Goal: Task Accomplishment & Management: Manage account settings

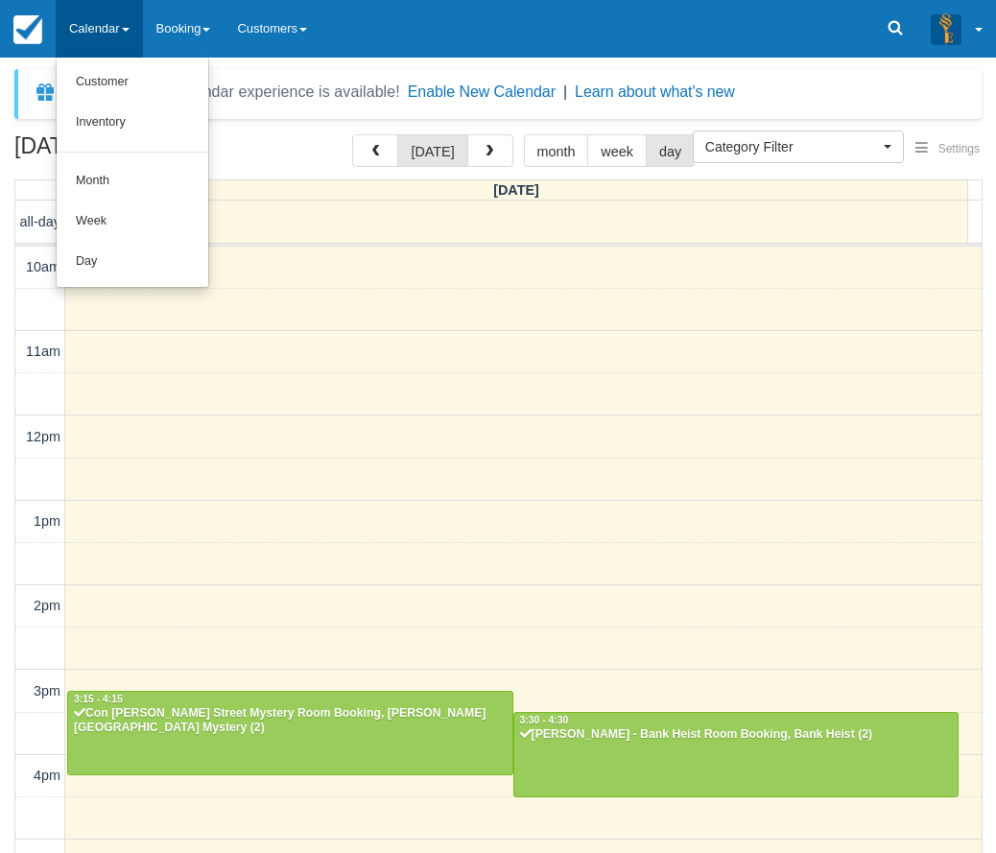
select select
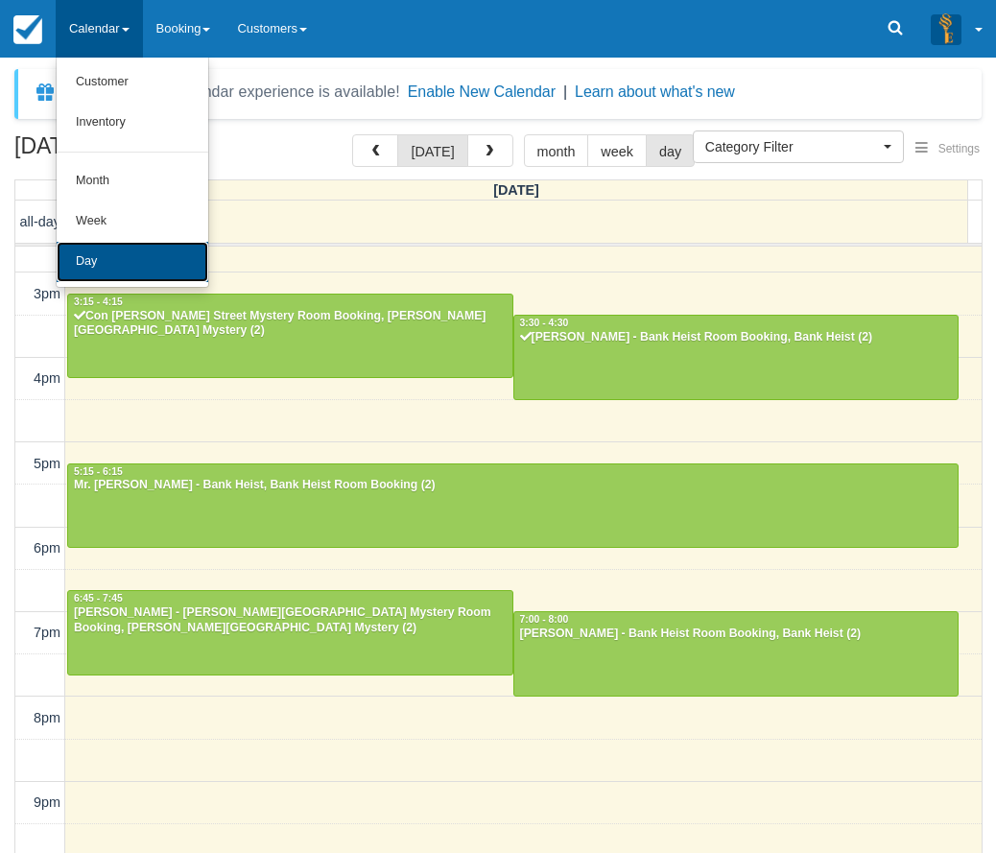
click at [90, 248] on link "Day" at bounding box center [133, 262] width 152 height 40
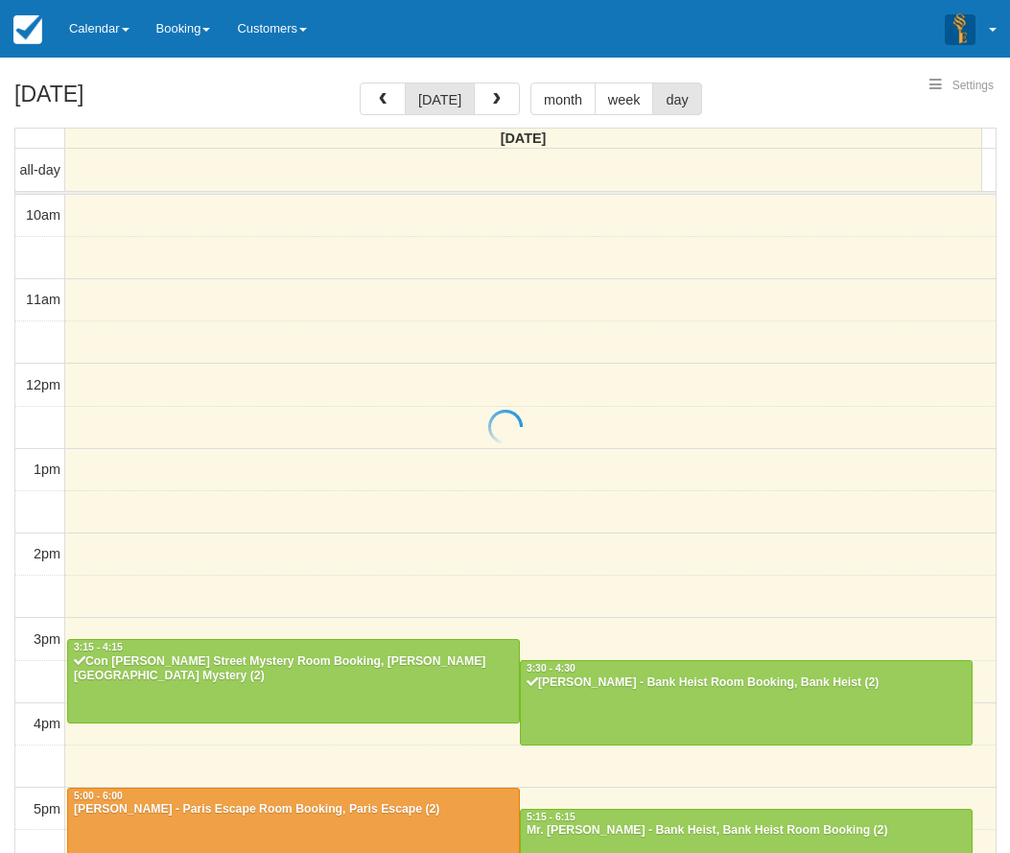
select select
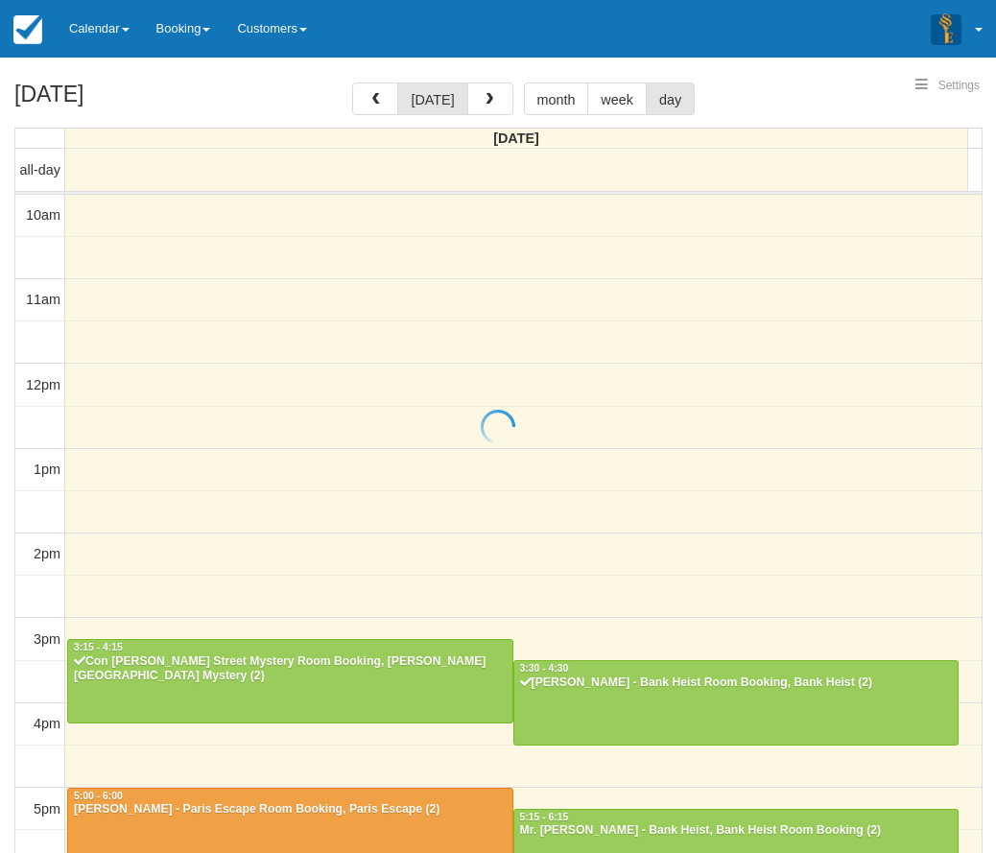
scroll to position [397, 0]
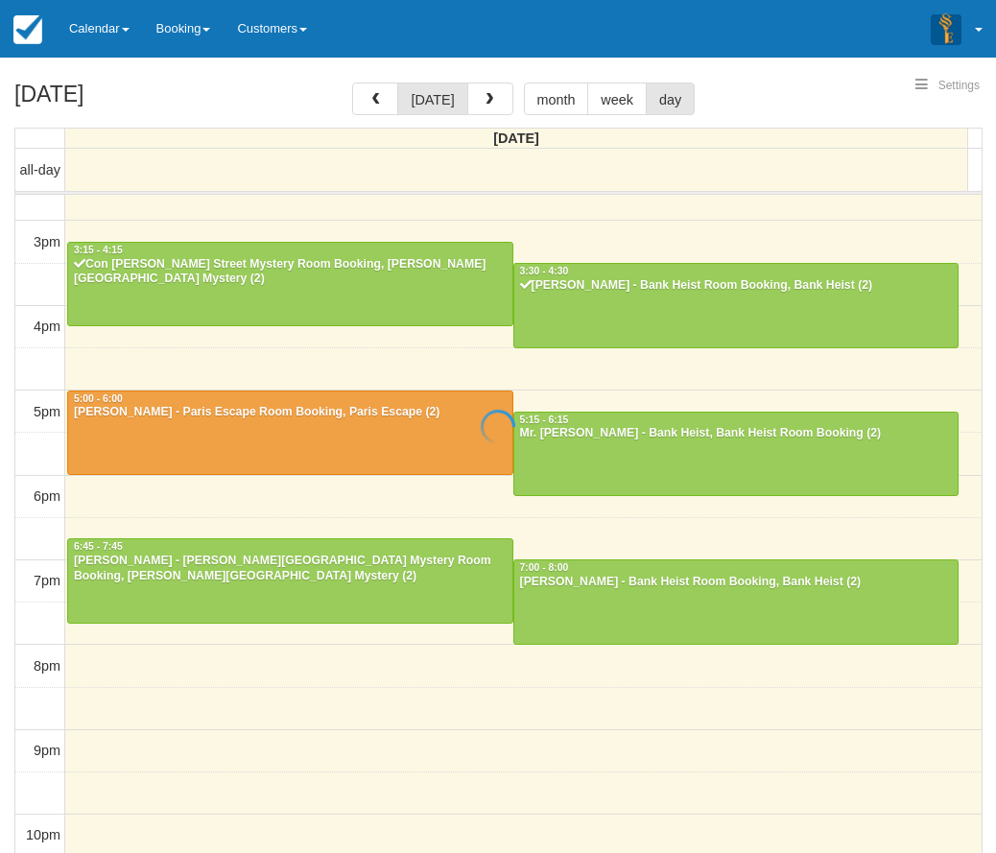
select select
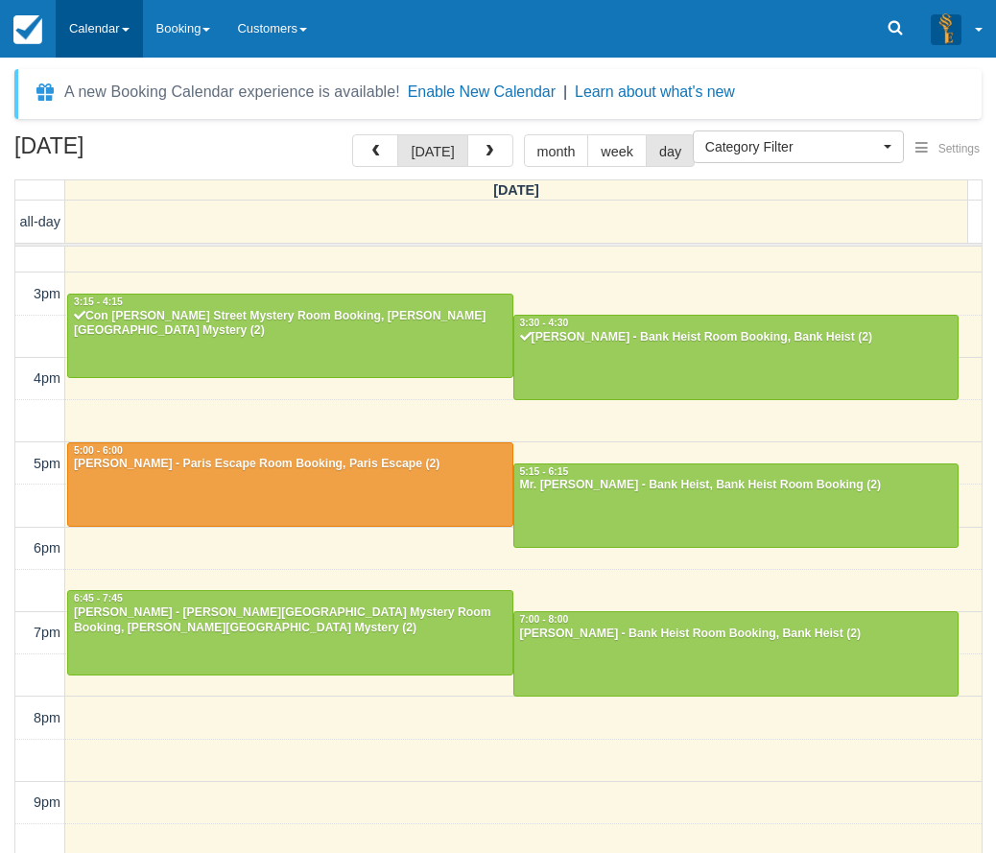
click at [98, 30] on link "Calendar" at bounding box center [99, 29] width 87 height 58
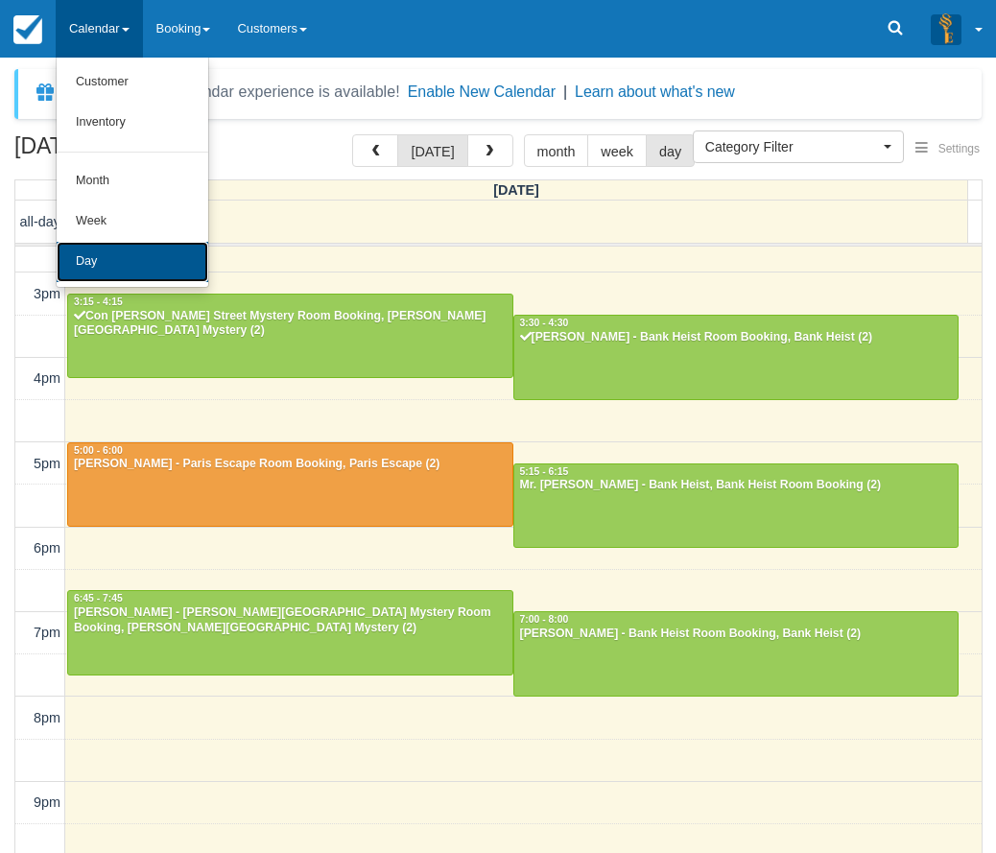
click at [120, 268] on link "Day" at bounding box center [133, 262] width 152 height 40
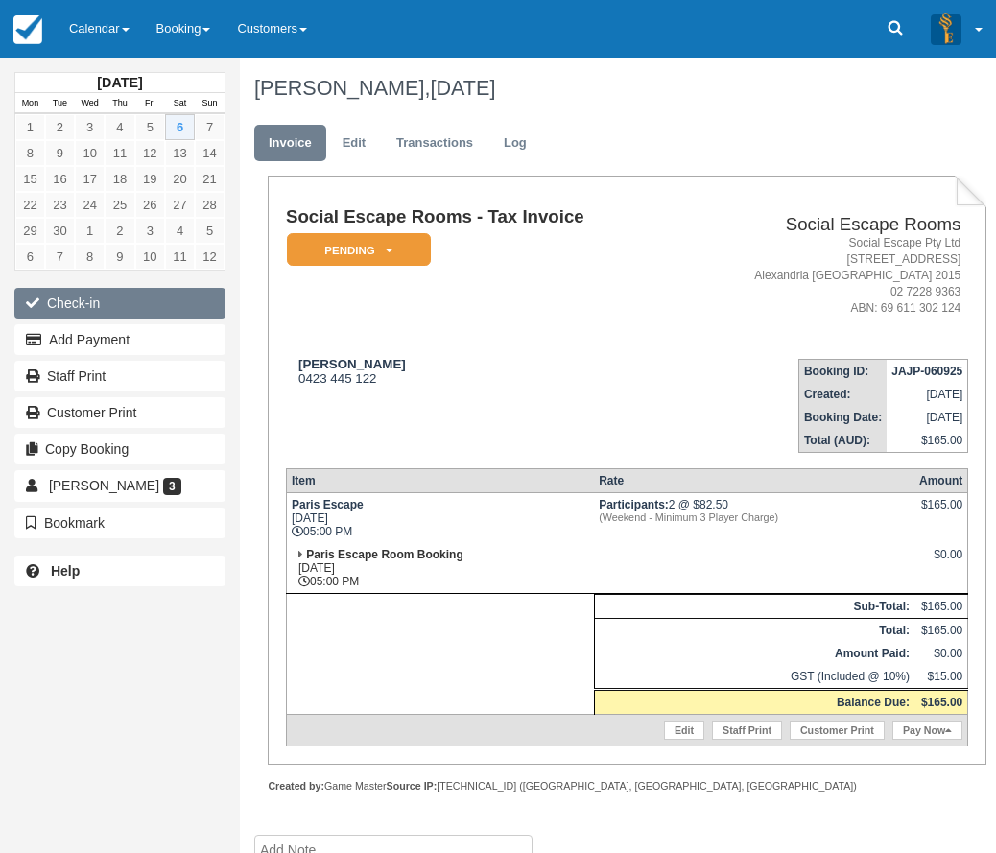
click at [106, 298] on button "Check-in" at bounding box center [119, 303] width 211 height 31
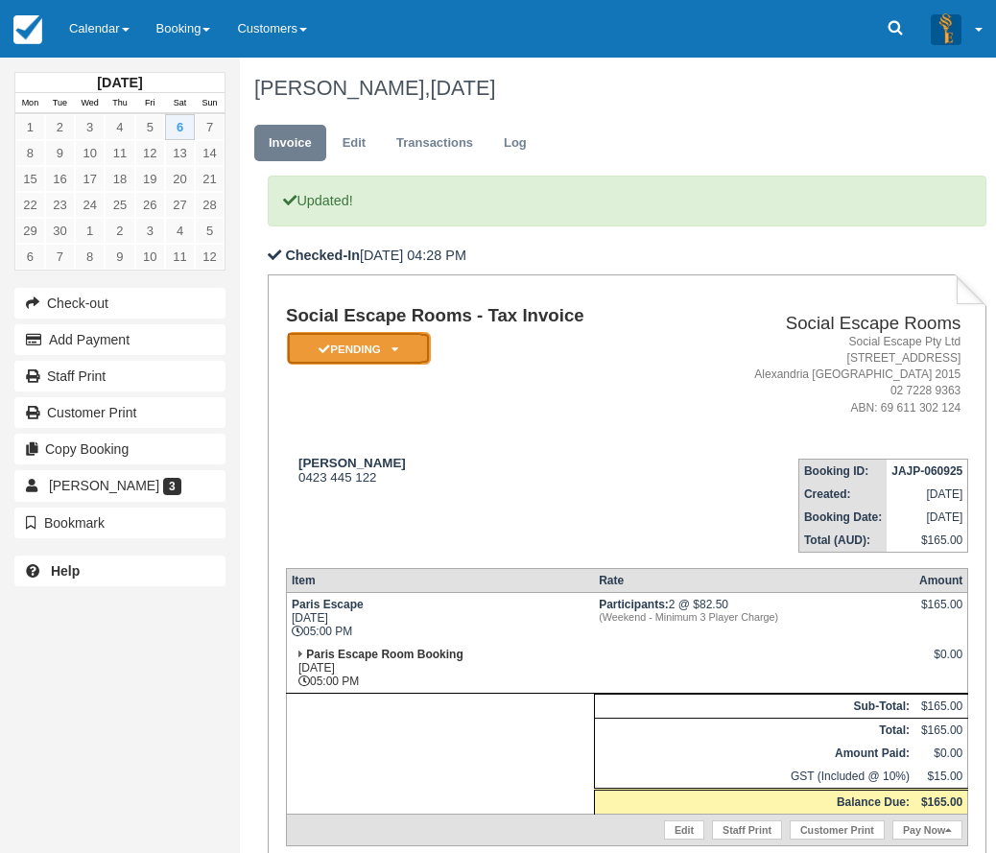
click at [357, 356] on em "Pending" at bounding box center [359, 349] width 144 height 34
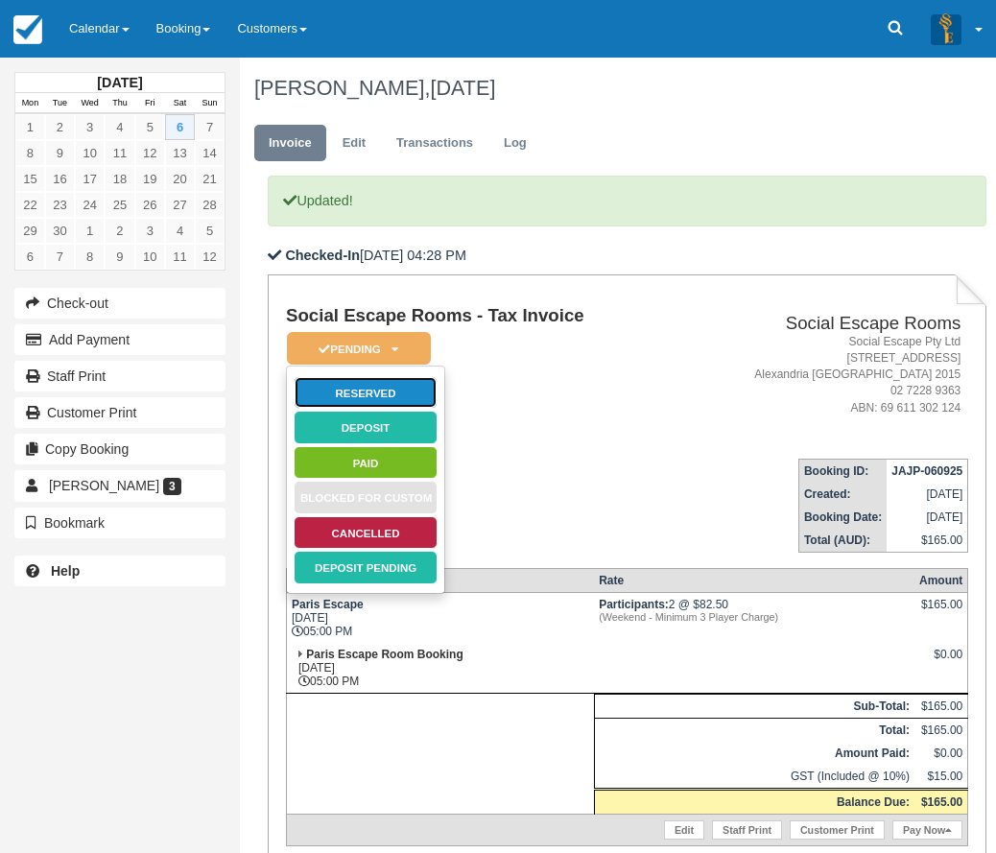
click at [357, 388] on link "Reserved" at bounding box center [366, 393] width 144 height 34
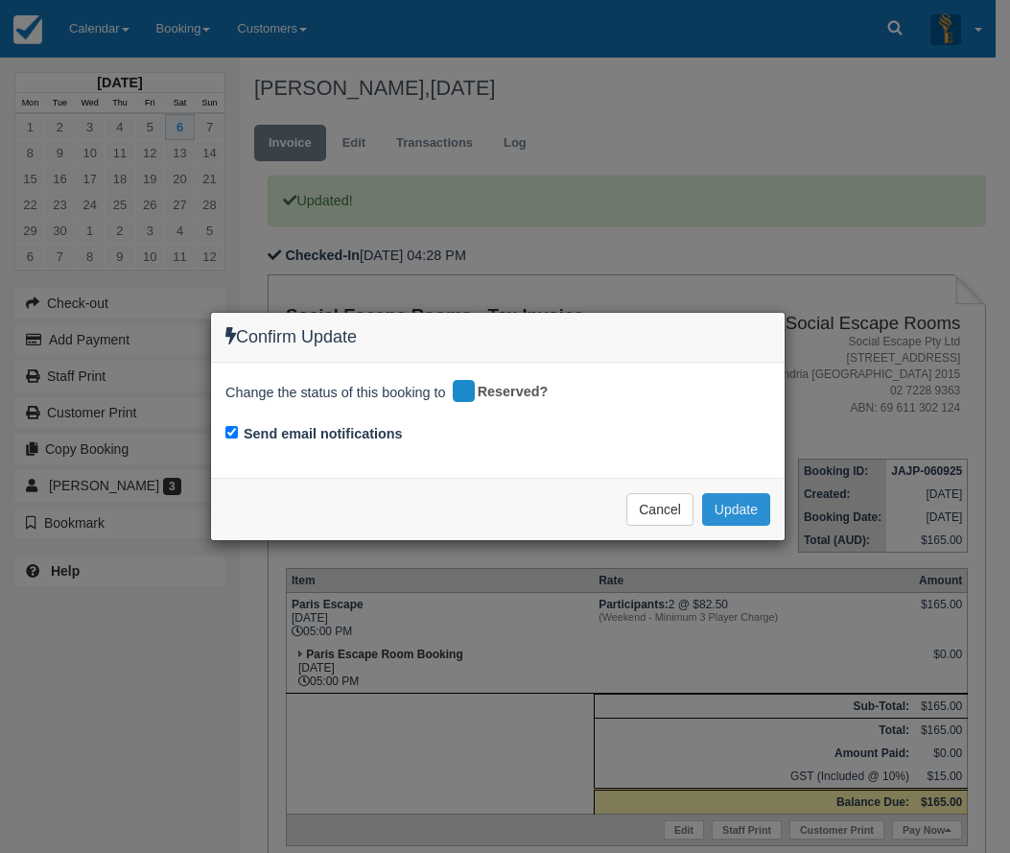
click at [727, 503] on button "Update" at bounding box center [736, 509] width 68 height 33
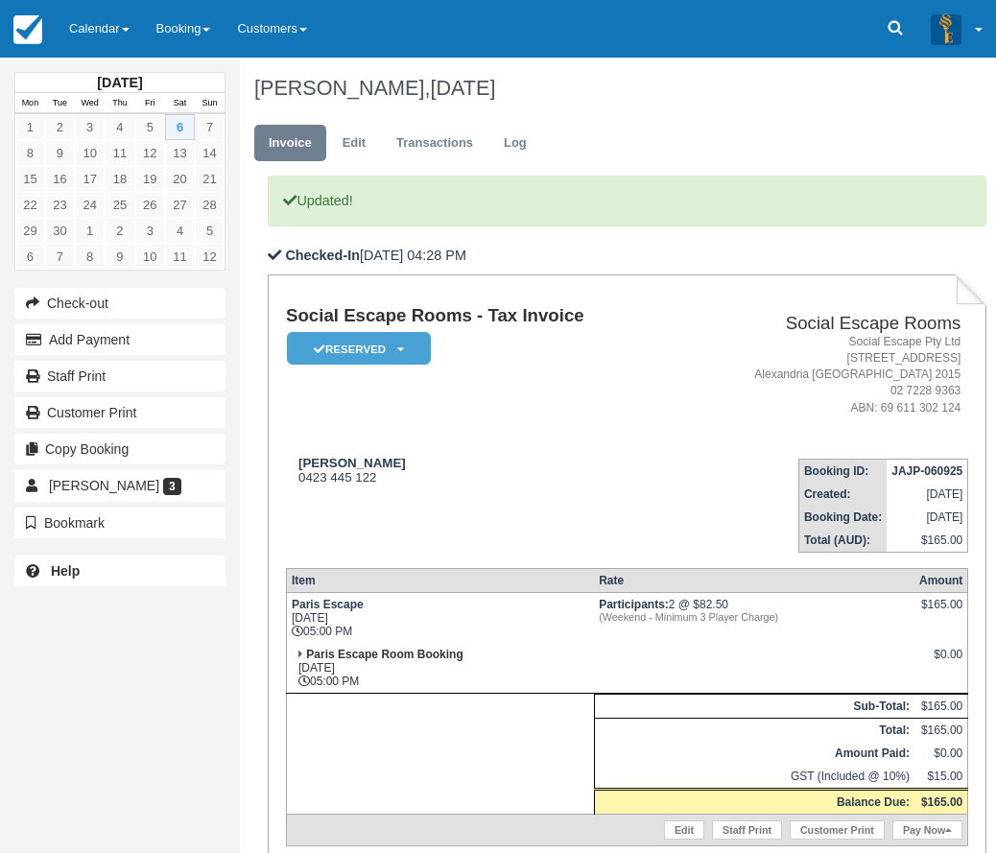
click at [517, 487] on td "Harrison 0423 445 122" at bounding box center [482, 497] width 392 height 109
click at [628, 480] on div "Harrison 0423 445 122" at bounding box center [482, 470] width 392 height 29
click at [582, 470] on div "Harrison 0423 445 122" at bounding box center [482, 470] width 392 height 29
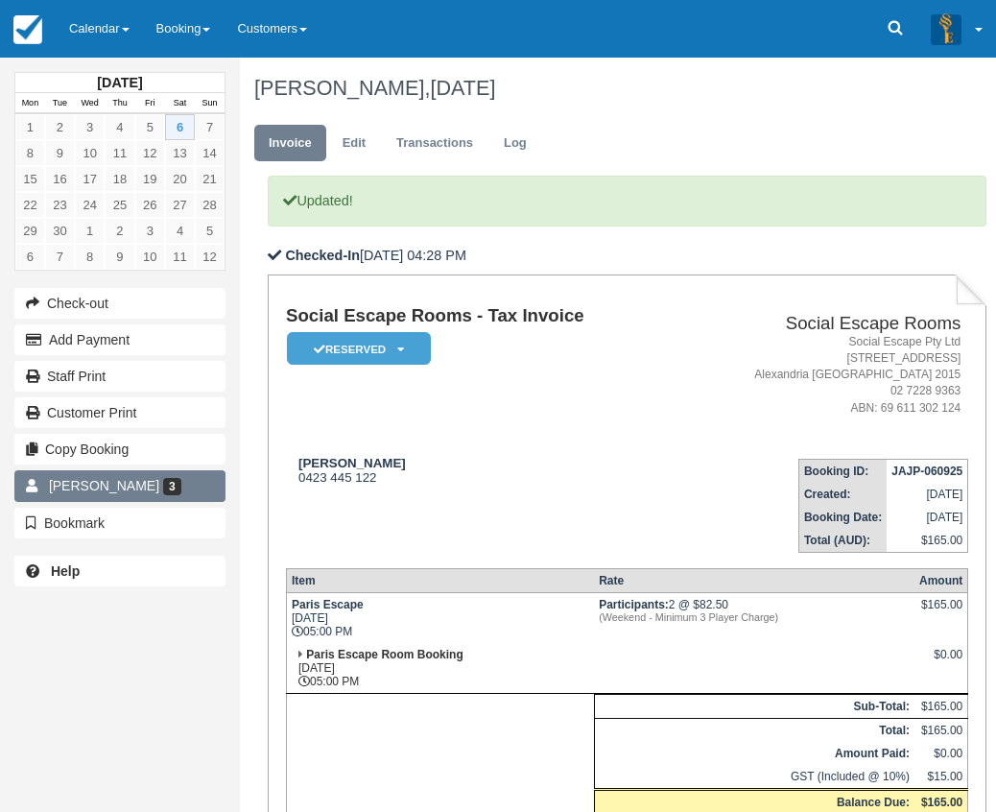
click at [124, 490] on span "[PERSON_NAME]" at bounding box center [104, 485] width 110 height 15
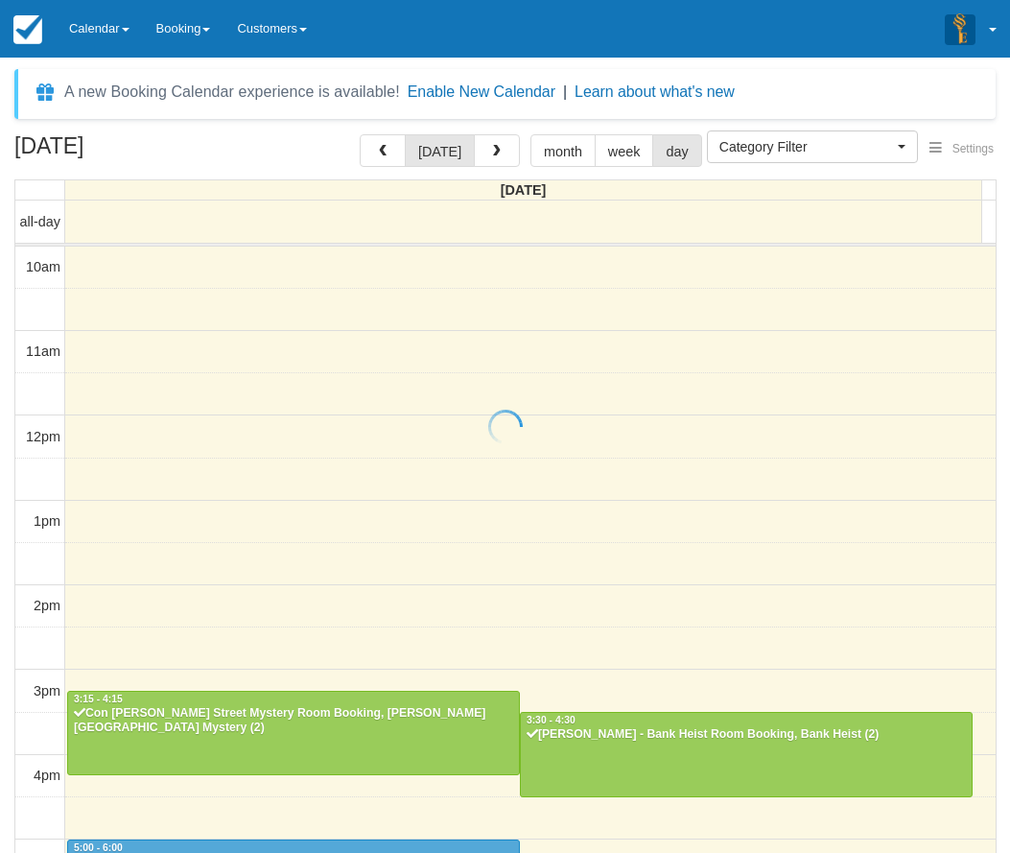
select select
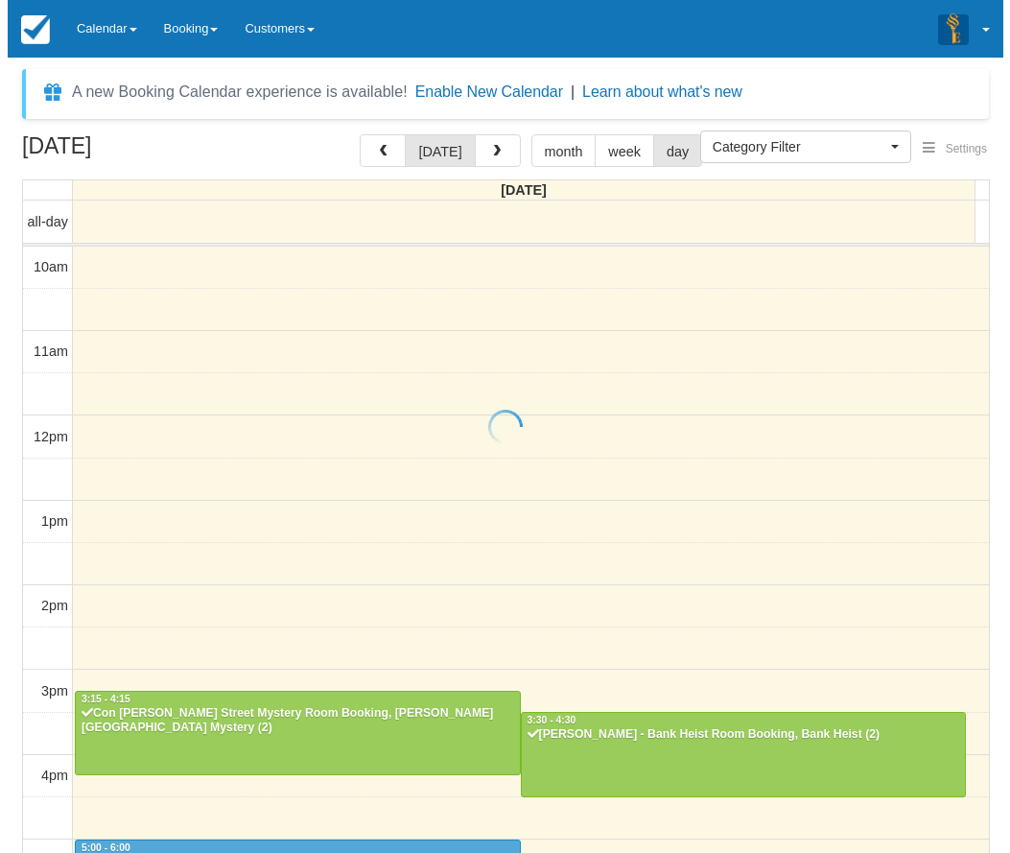
scroll to position [397, 0]
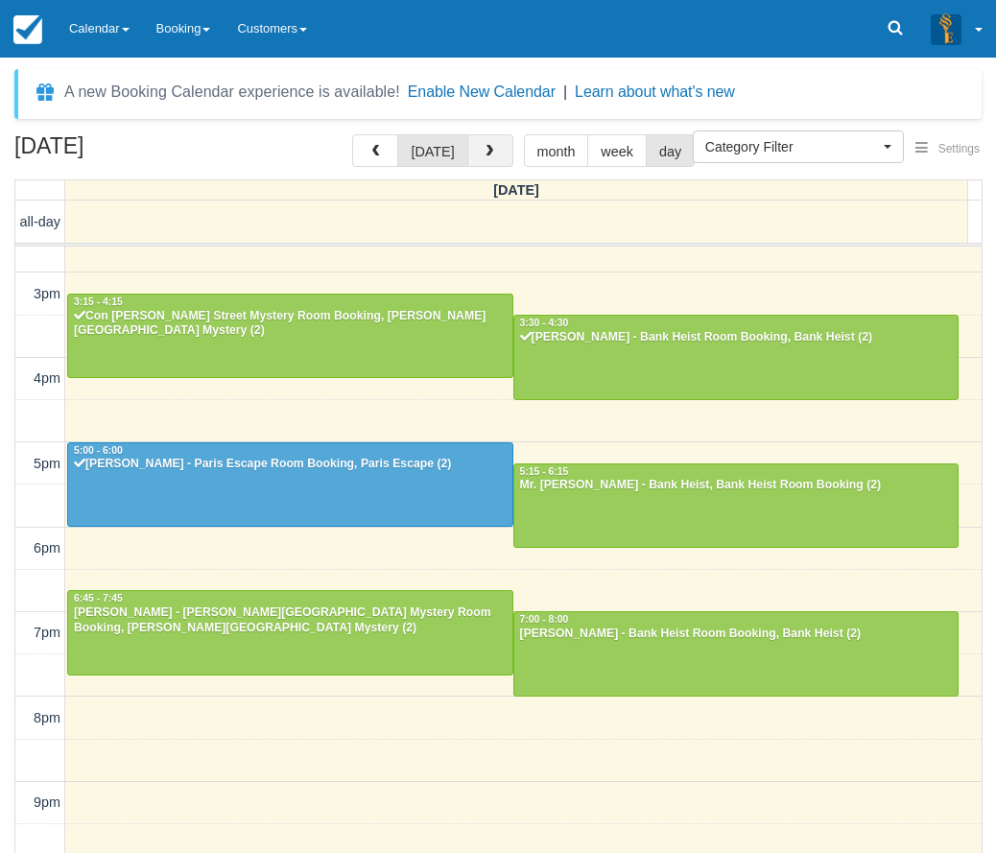
click at [487, 155] on span "button" at bounding box center [489, 151] width 13 height 13
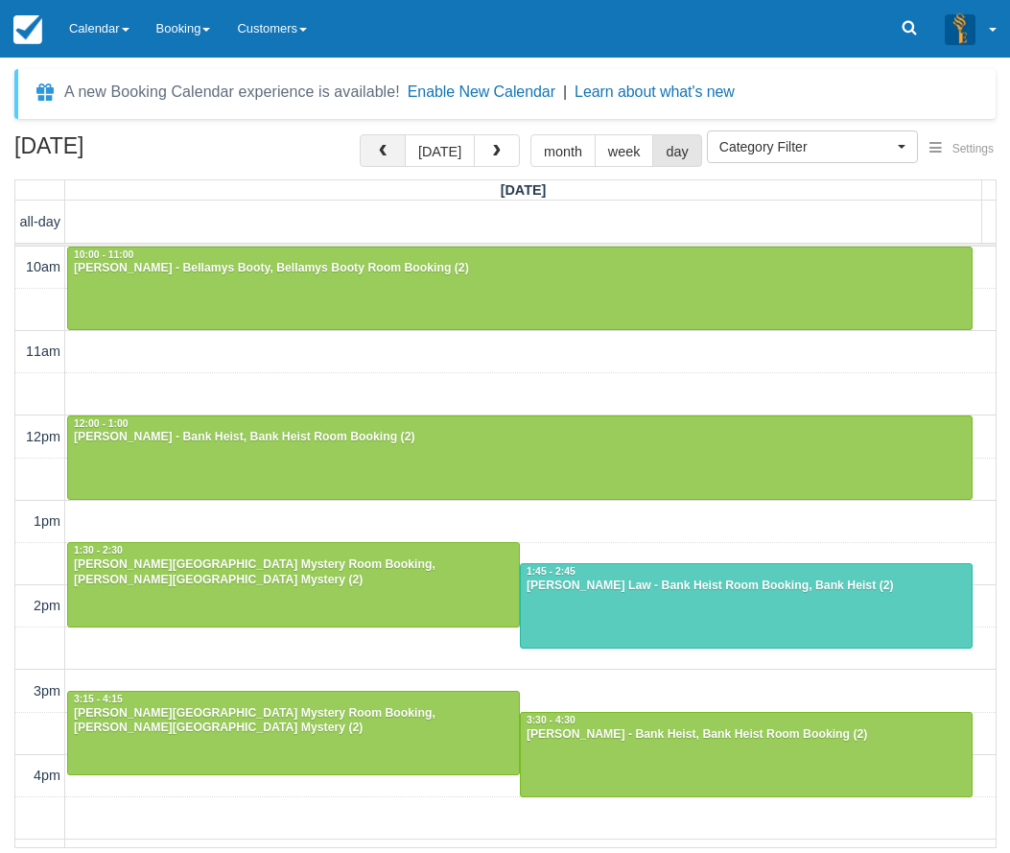
click at [382, 156] on span "button" at bounding box center [382, 151] width 13 height 13
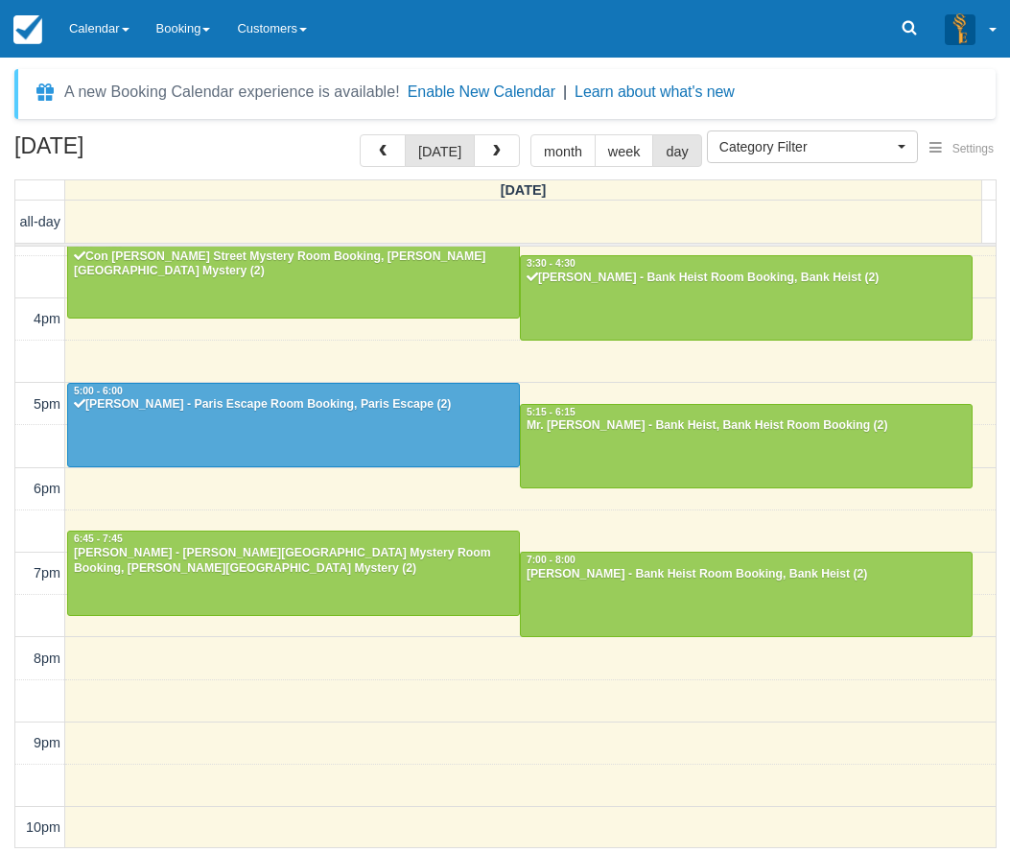
scroll to position [458, 0]
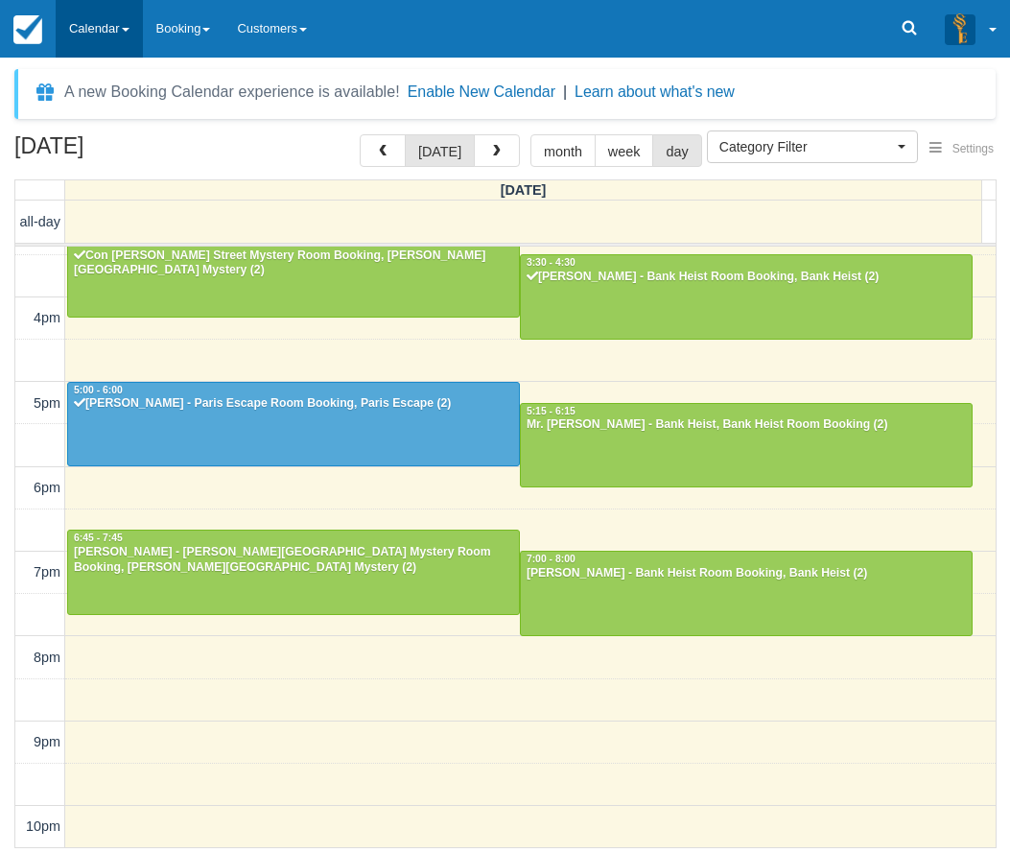
click at [103, 22] on link "Calendar" at bounding box center [99, 29] width 87 height 58
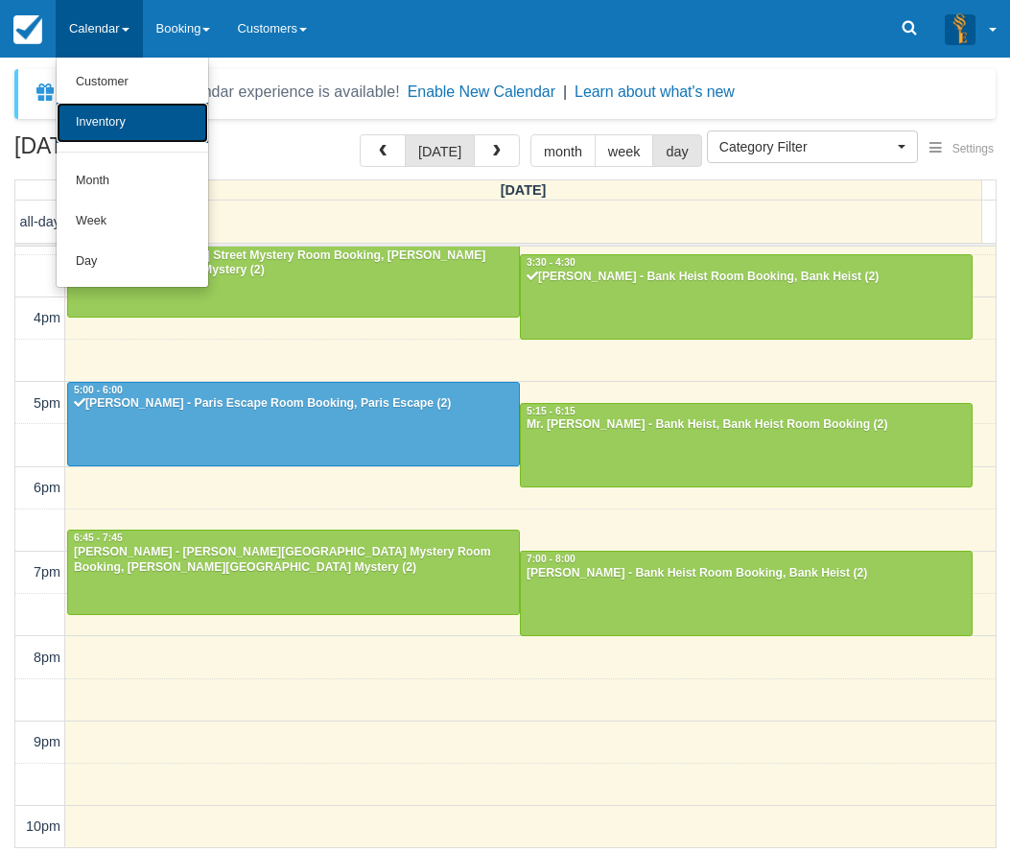
click at [131, 117] on link "Inventory" at bounding box center [133, 123] width 152 height 40
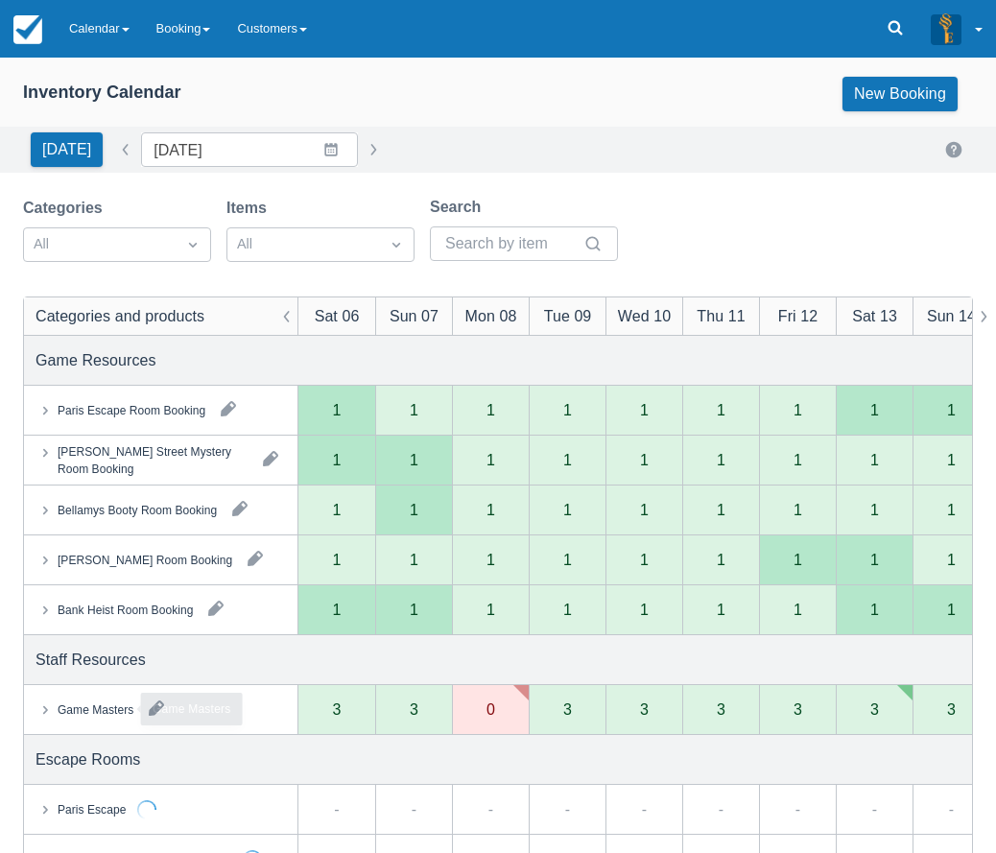
click at [115, 713] on div "Game Masters" at bounding box center [96, 708] width 76 height 17
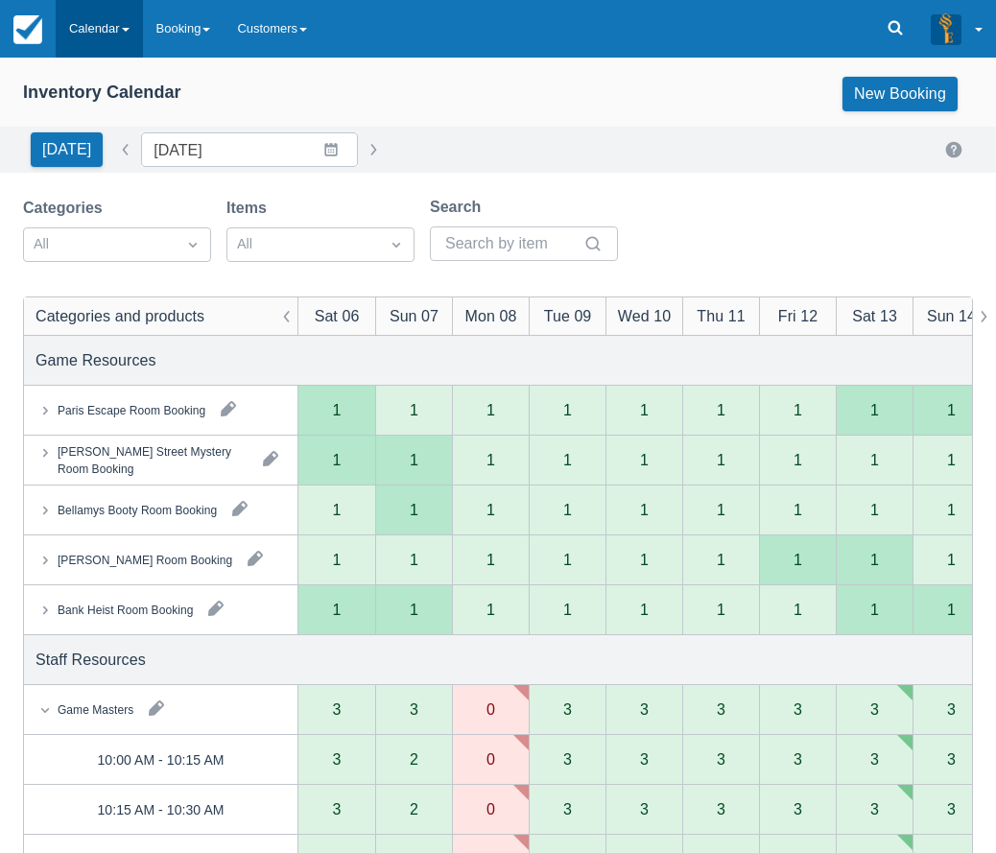
click at [95, 22] on link "Calendar" at bounding box center [99, 29] width 87 height 58
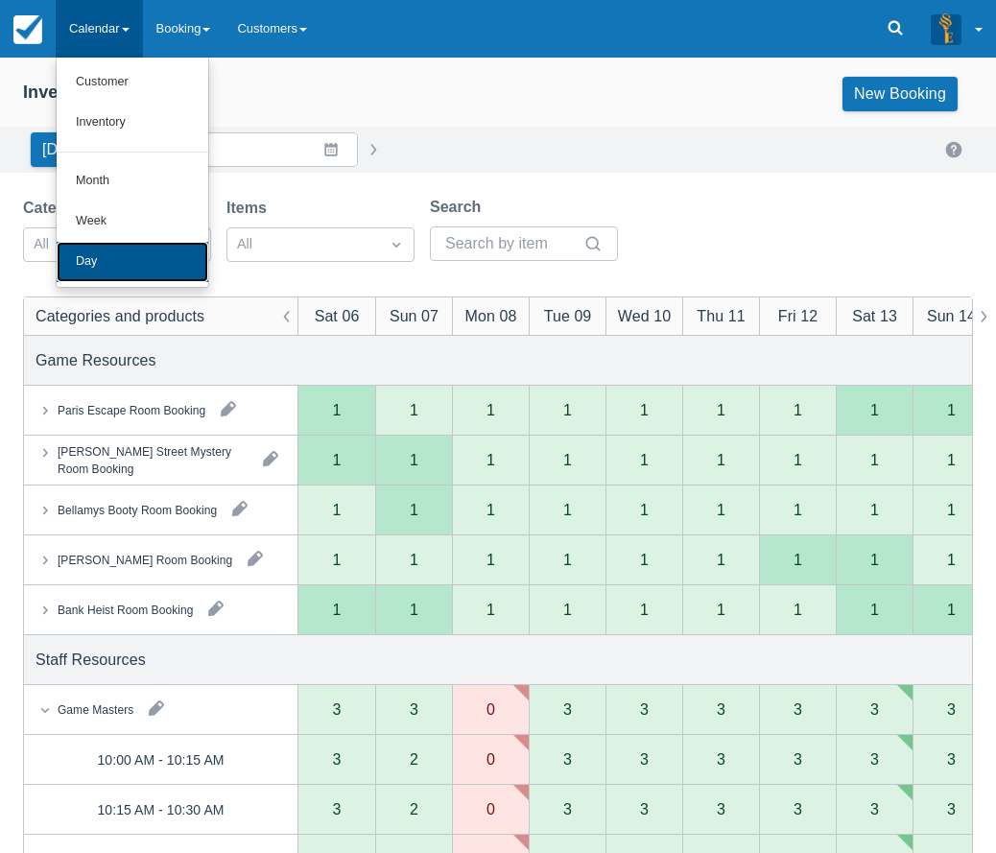
click at [140, 262] on link "Day" at bounding box center [133, 262] width 152 height 40
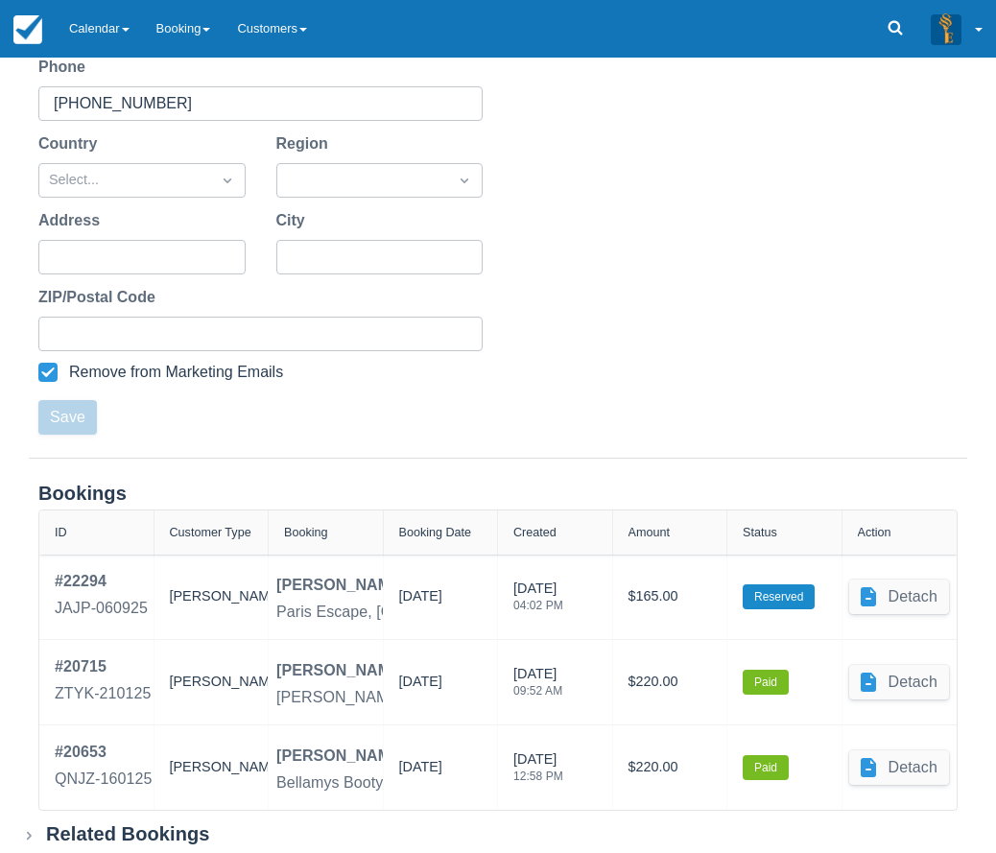
scroll to position [460, 0]
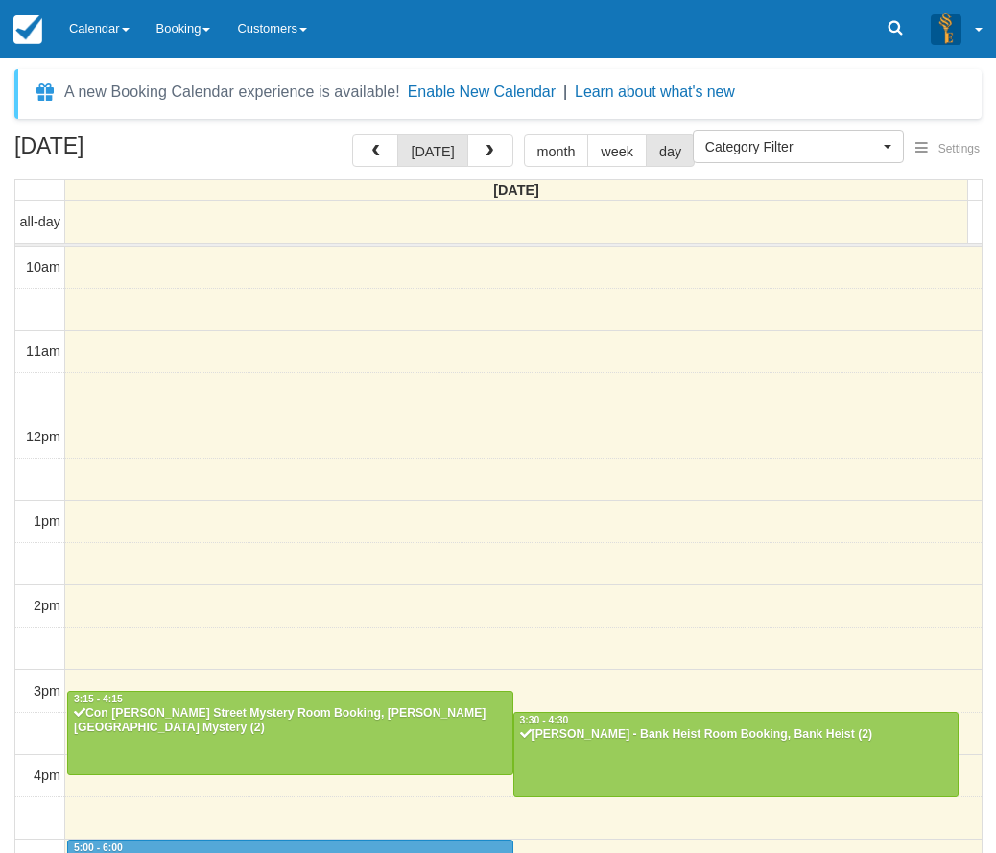
select select
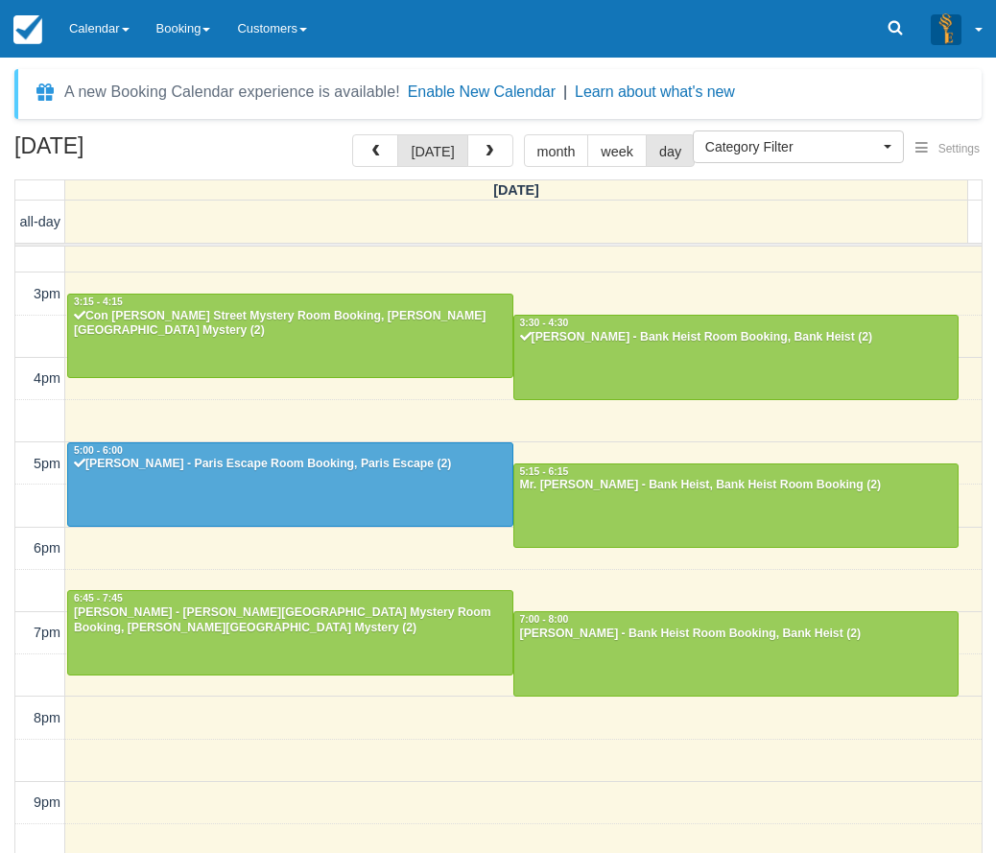
click at [651, 41] on div "Menu Calendar Customer Inventory Month Week Day Booking Notes New Booking Merch…" at bounding box center [498, 29] width 996 height 58
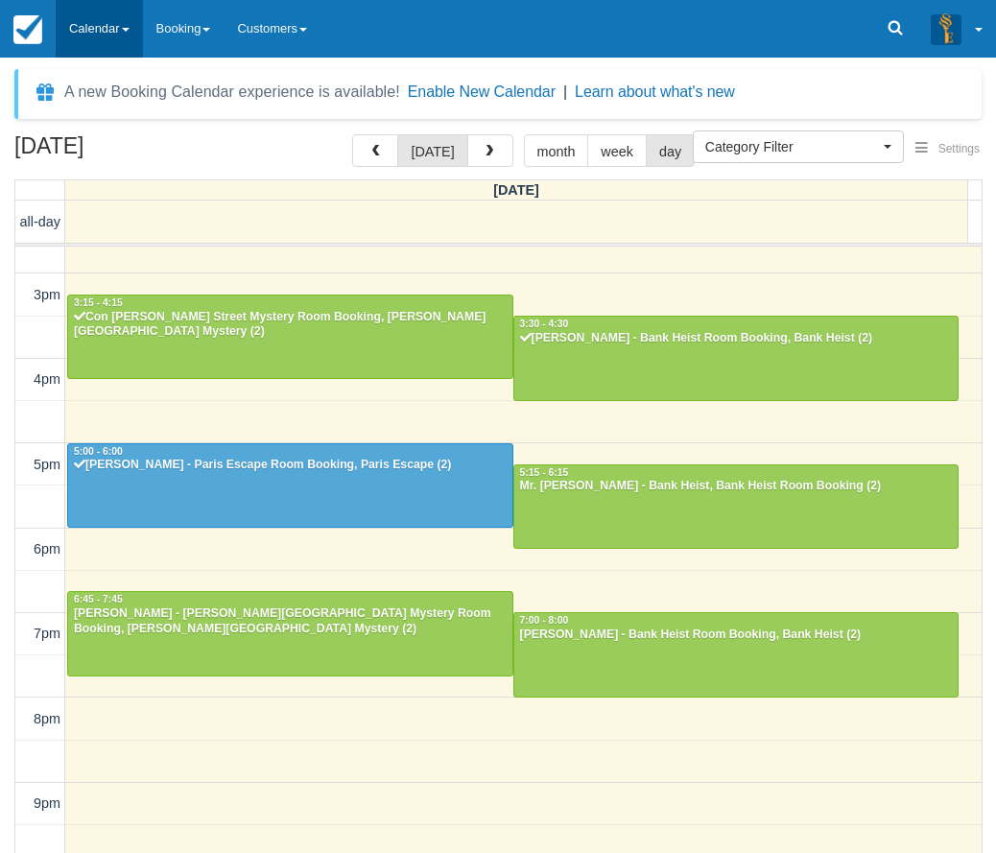
click at [90, 44] on link "Calendar" at bounding box center [99, 29] width 87 height 58
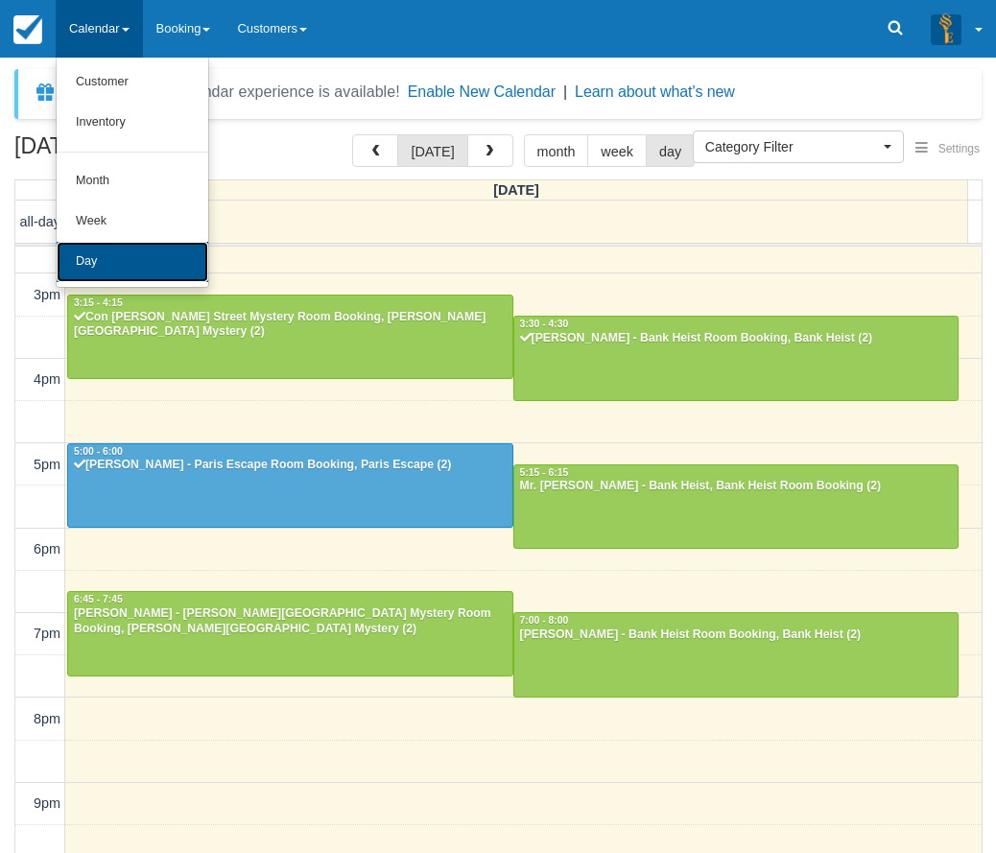
click at [105, 256] on link "Day" at bounding box center [133, 262] width 152 height 40
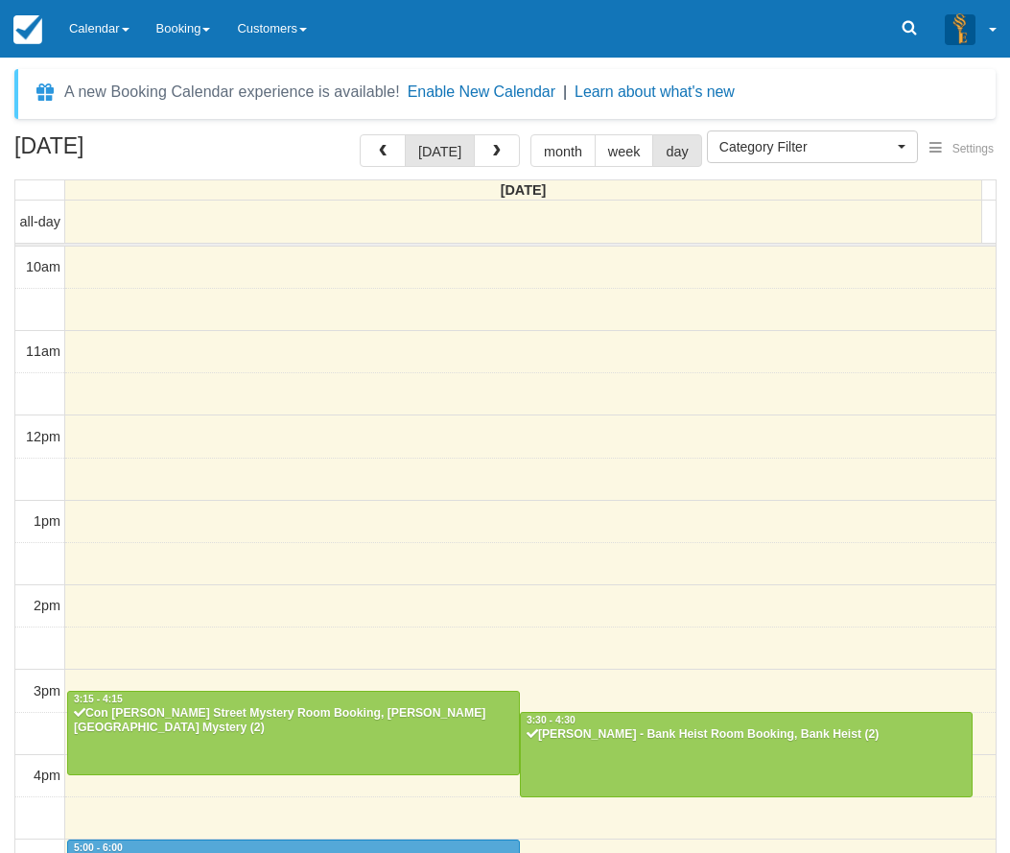
select select
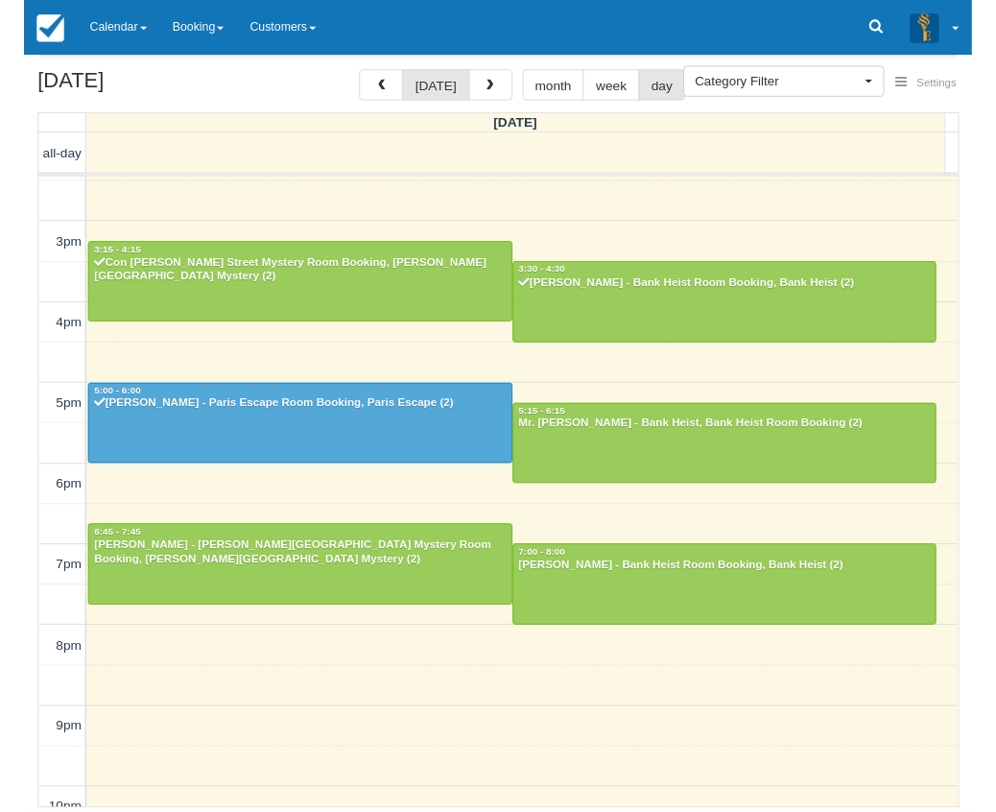
scroll to position [396, 0]
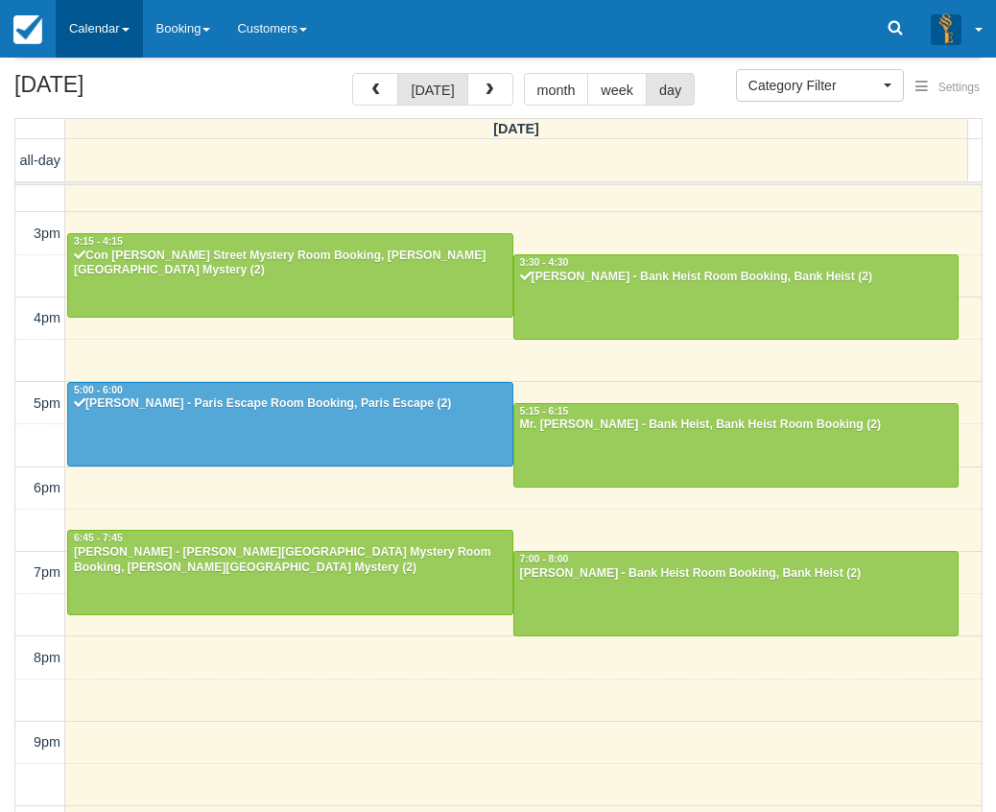
click at [94, 37] on link "Calendar" at bounding box center [99, 29] width 87 height 58
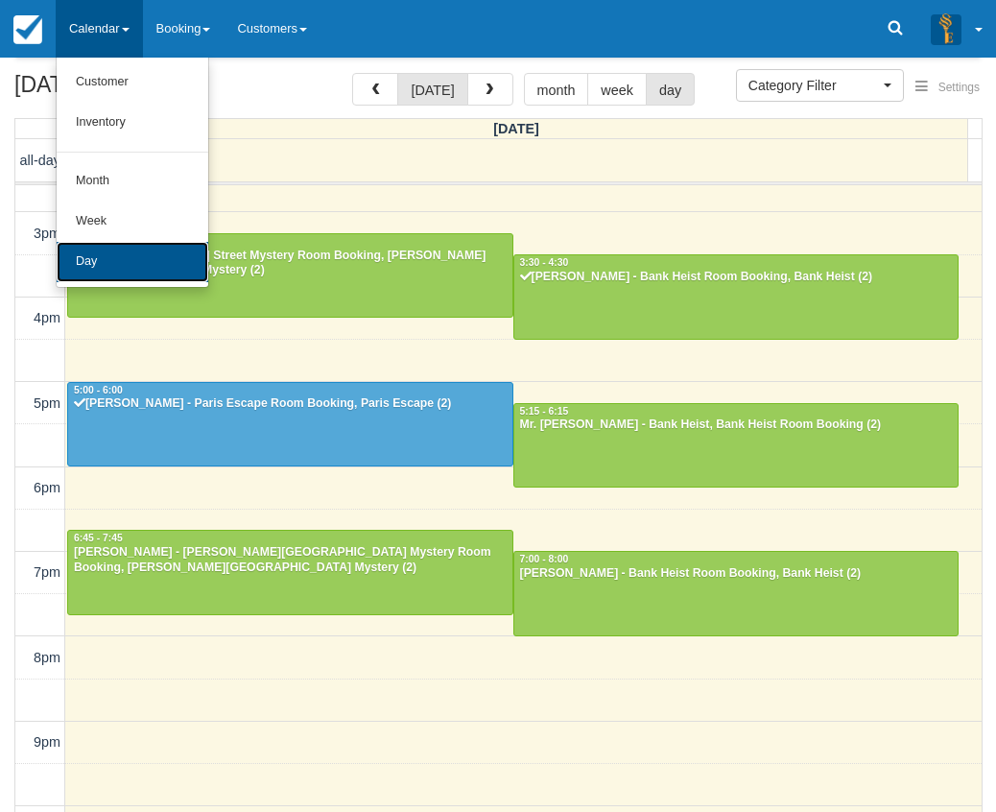
click at [154, 256] on link "Day" at bounding box center [133, 262] width 152 height 40
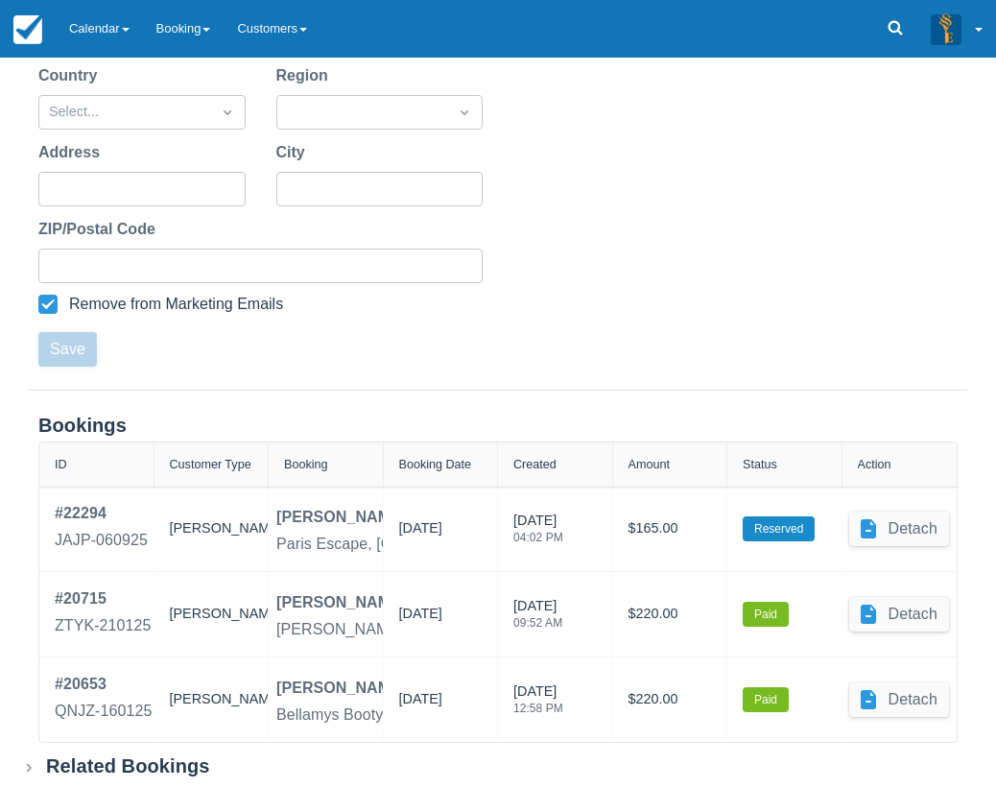
scroll to position [501, 0]
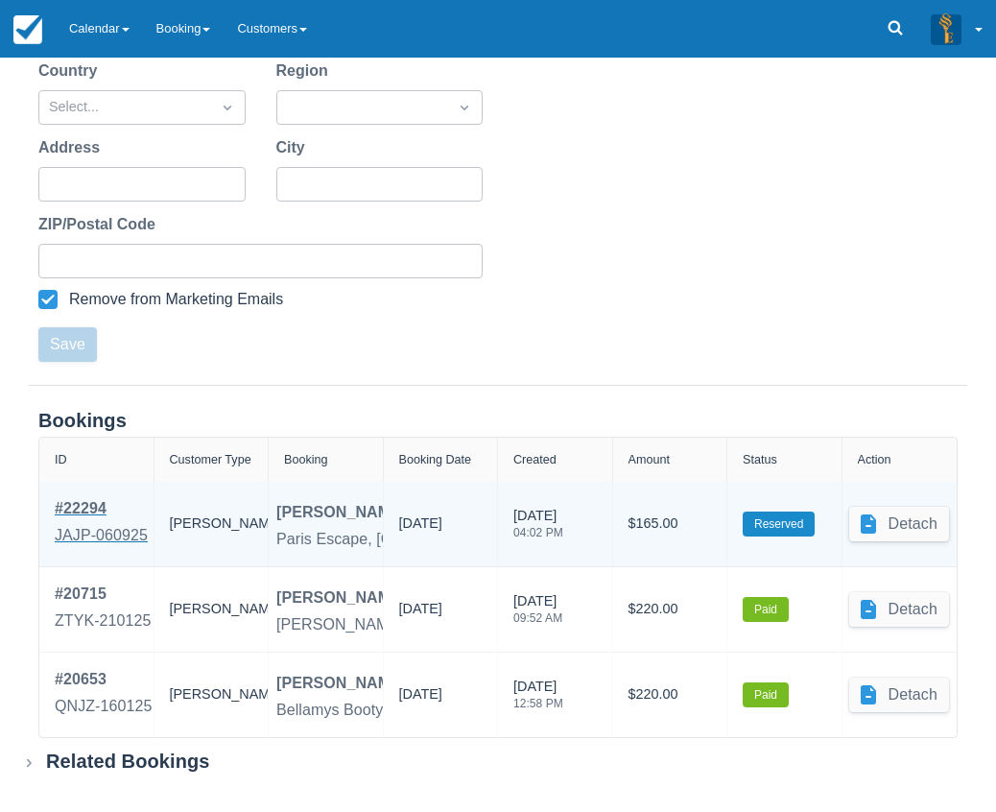
click at [105, 539] on div "JAJP-060925" at bounding box center [101, 535] width 93 height 23
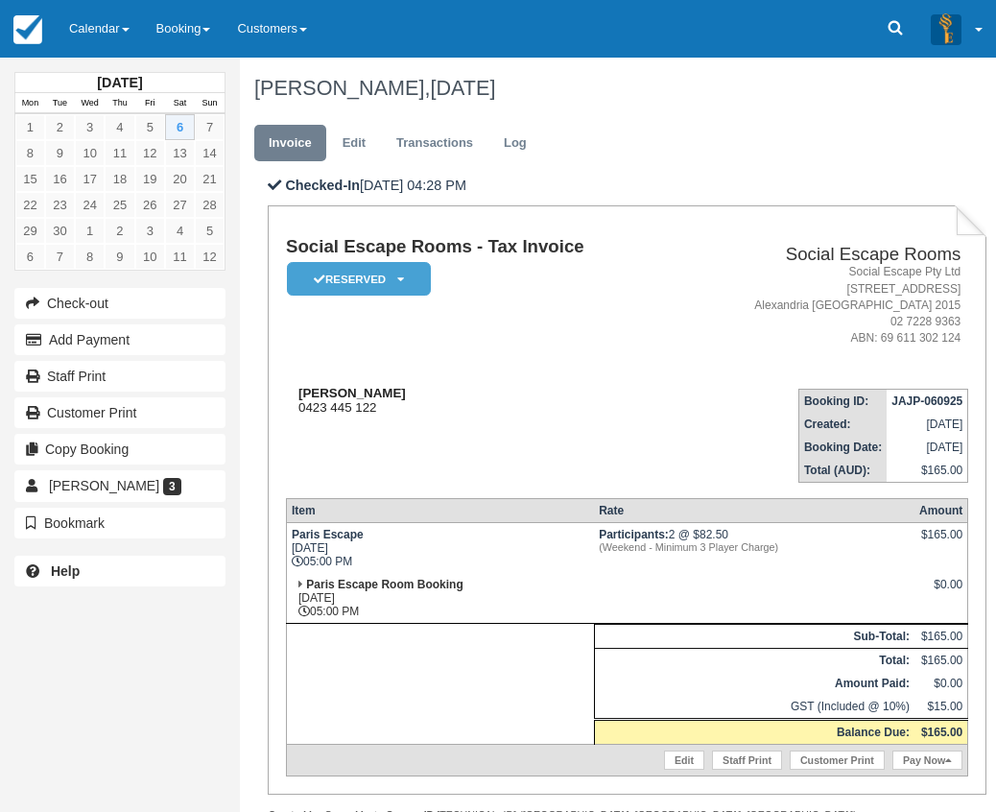
click at [392, 387] on div "[PERSON_NAME] 0423 445 122" at bounding box center [482, 400] width 392 height 29
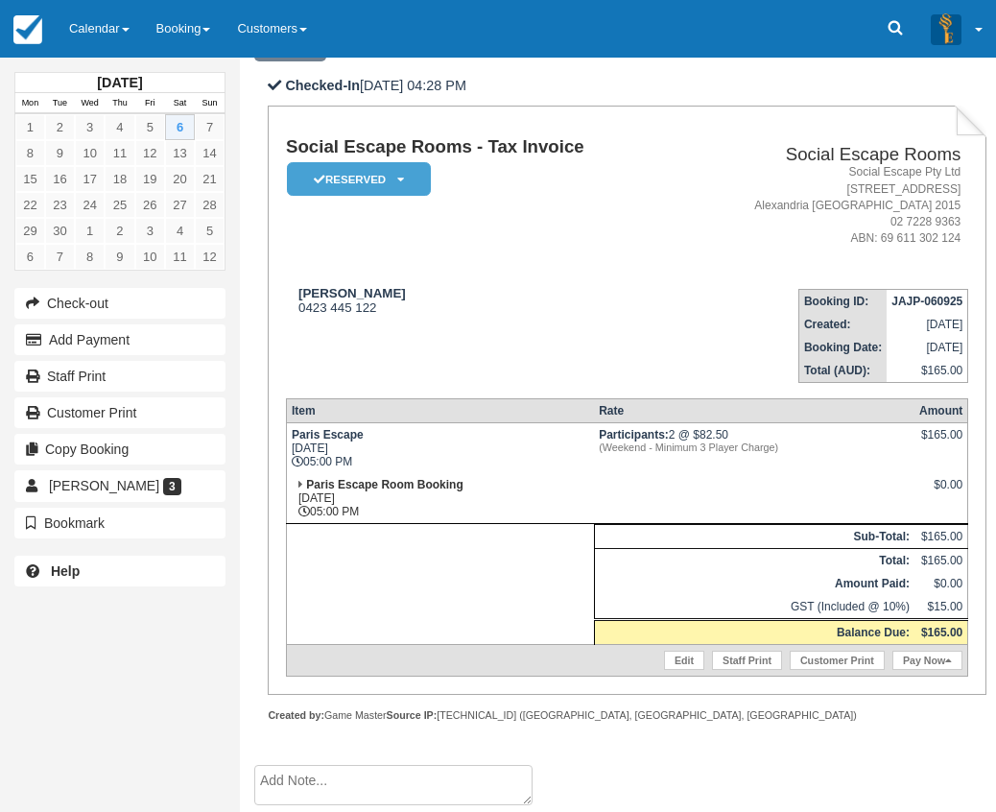
scroll to position [193, 0]
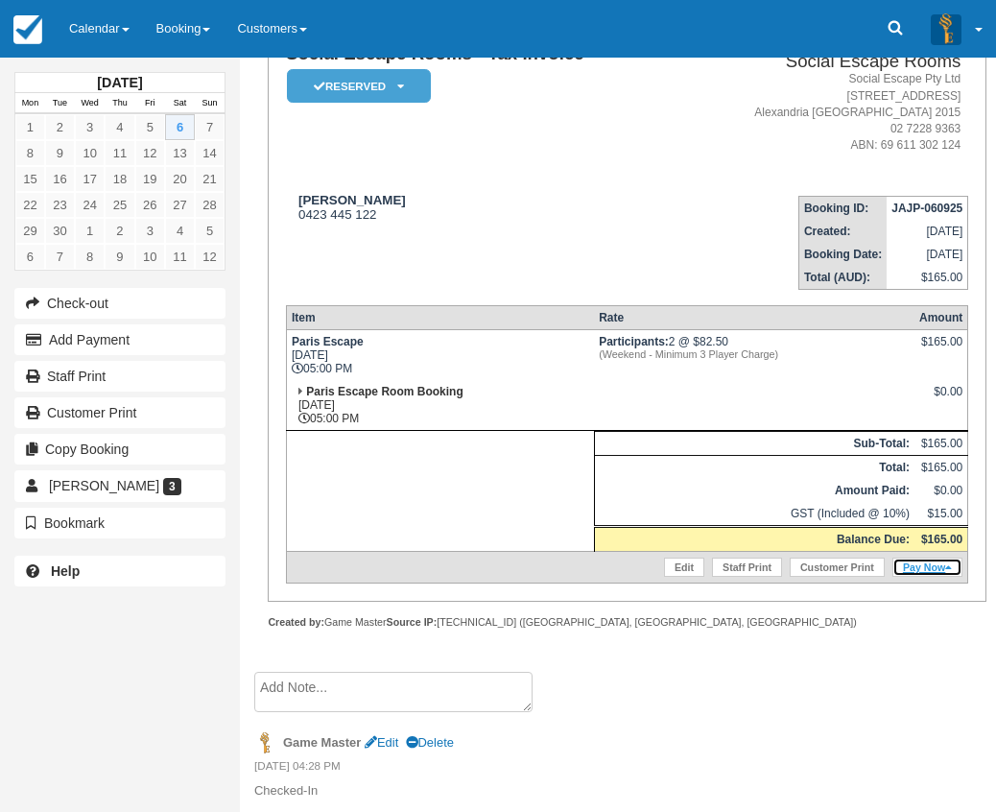
click at [936, 571] on link "Pay Now" at bounding box center [927, 567] width 70 height 19
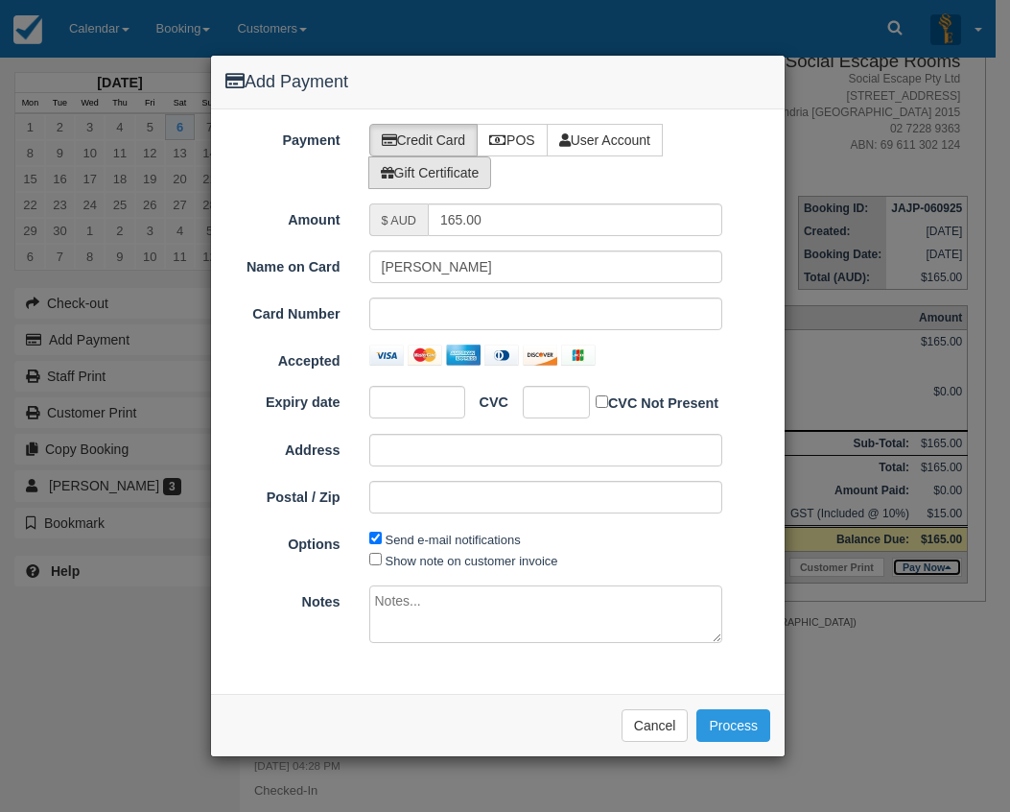
type input "[DATE]"
click at [513, 141] on label "POS" at bounding box center [512, 140] width 71 height 33
radio input "true"
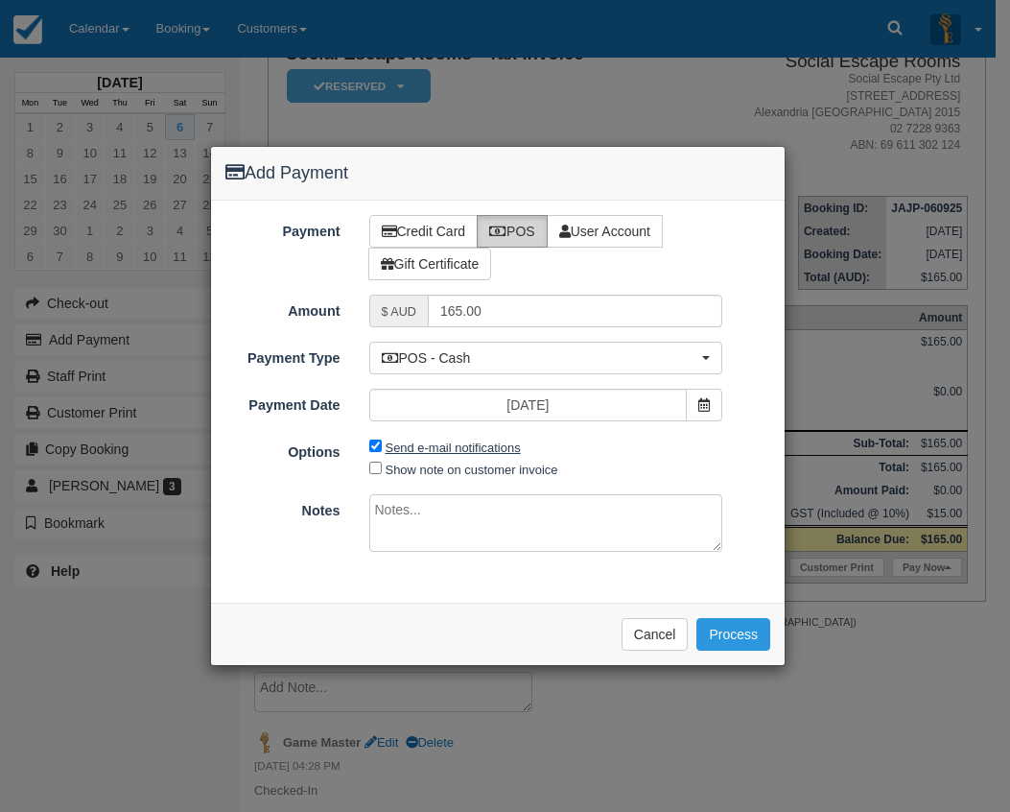
click at [454, 451] on label "Send e-mail notifications" at bounding box center [453, 447] width 135 height 14
click at [382, 451] on input "Send e-mail notifications" at bounding box center [375, 445] width 12 height 12
checkbox input "false"
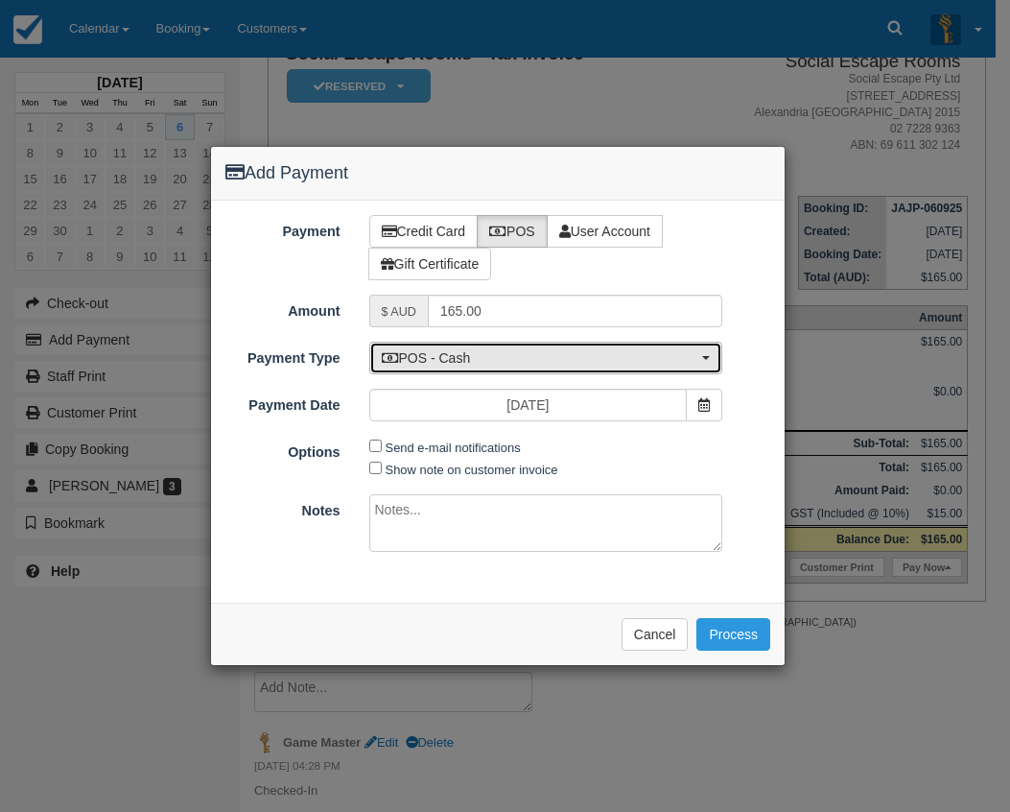
click at [463, 357] on span "POS - Cash" at bounding box center [540, 357] width 317 height 19
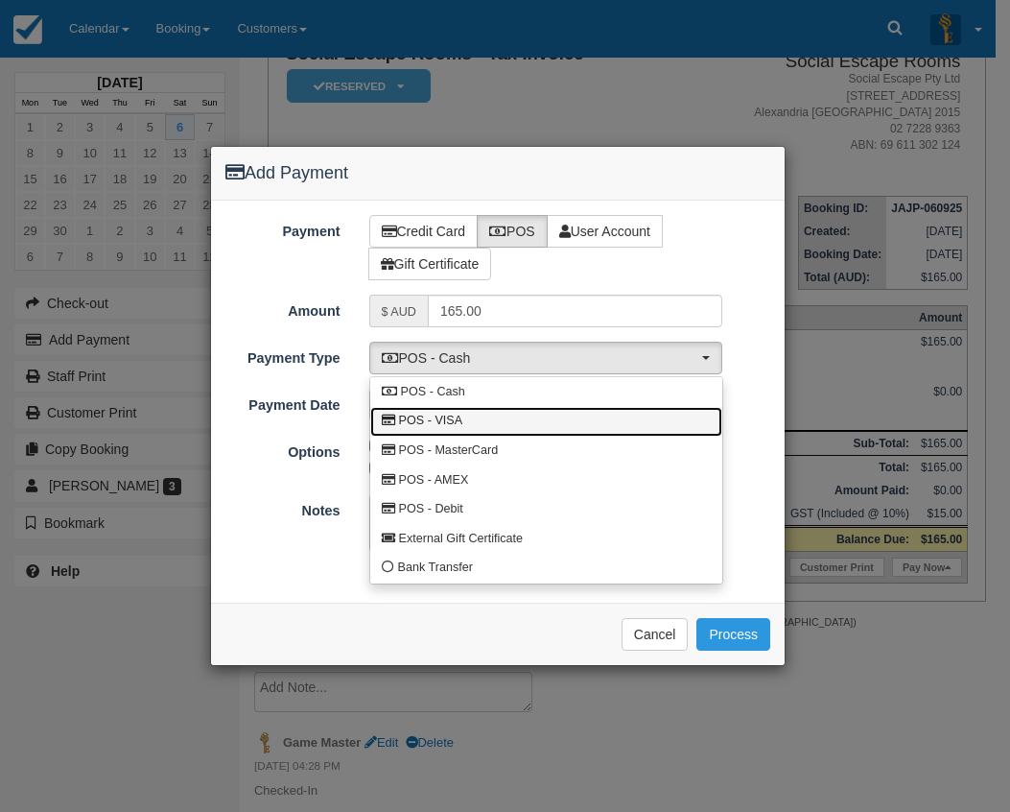
click at [480, 420] on link "POS - VISA" at bounding box center [546, 422] width 352 height 30
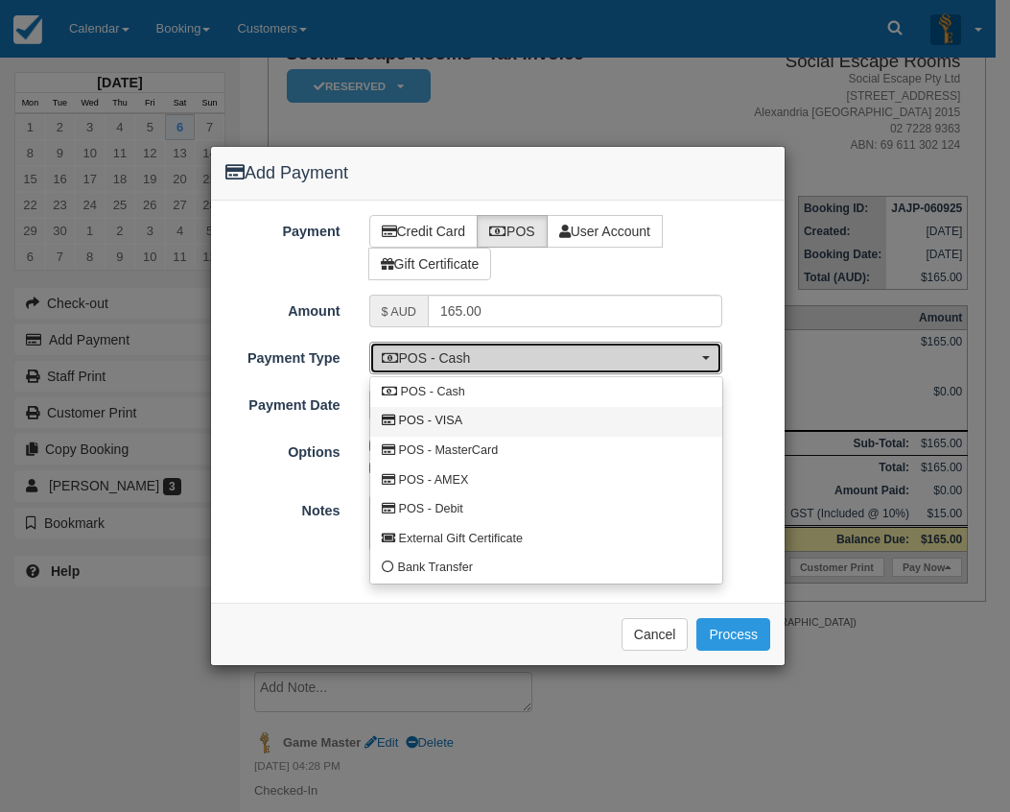
select select "VISA"
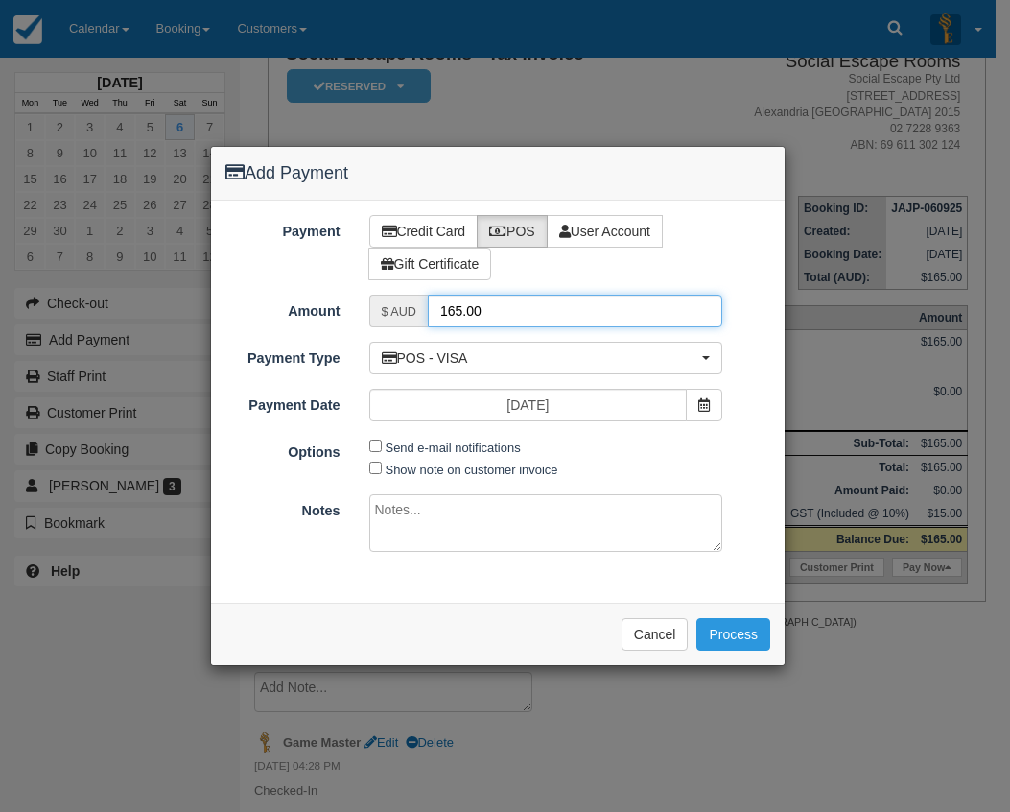
drag, startPoint x: 505, startPoint y: 311, endPoint x: 446, endPoint y: 309, distance: 58.6
click at [446, 309] on input "165.00" at bounding box center [575, 311] width 295 height 33
click at [661, 641] on button "Cancel" at bounding box center [655, 634] width 67 height 33
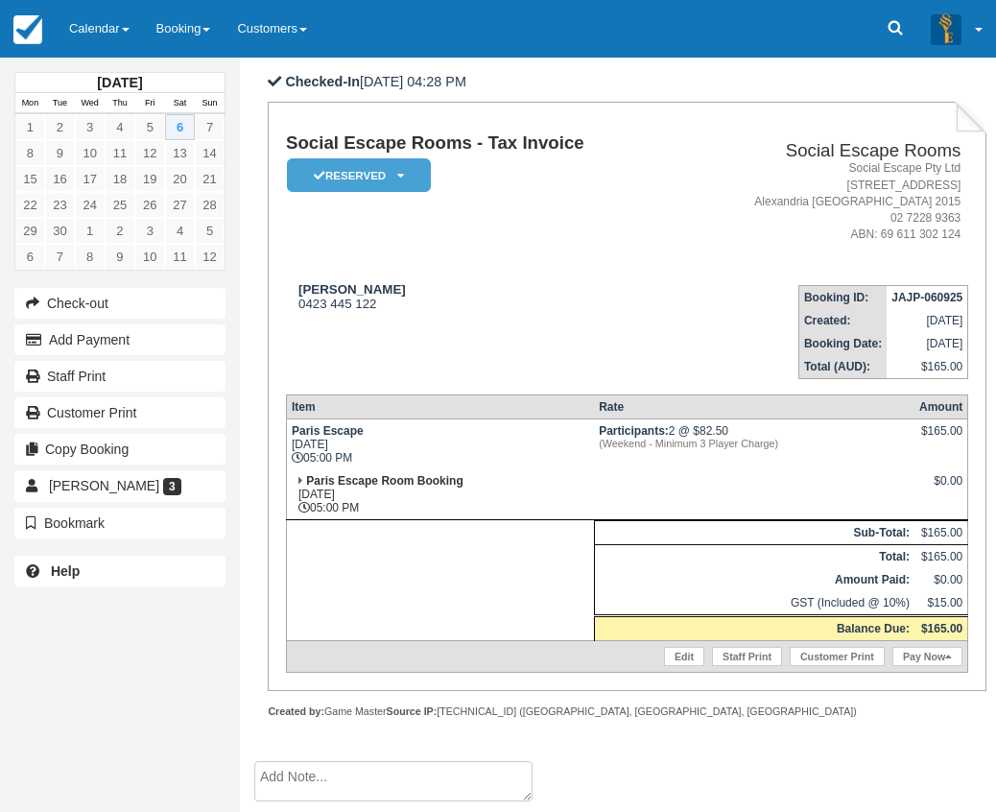
scroll to position [0, 0]
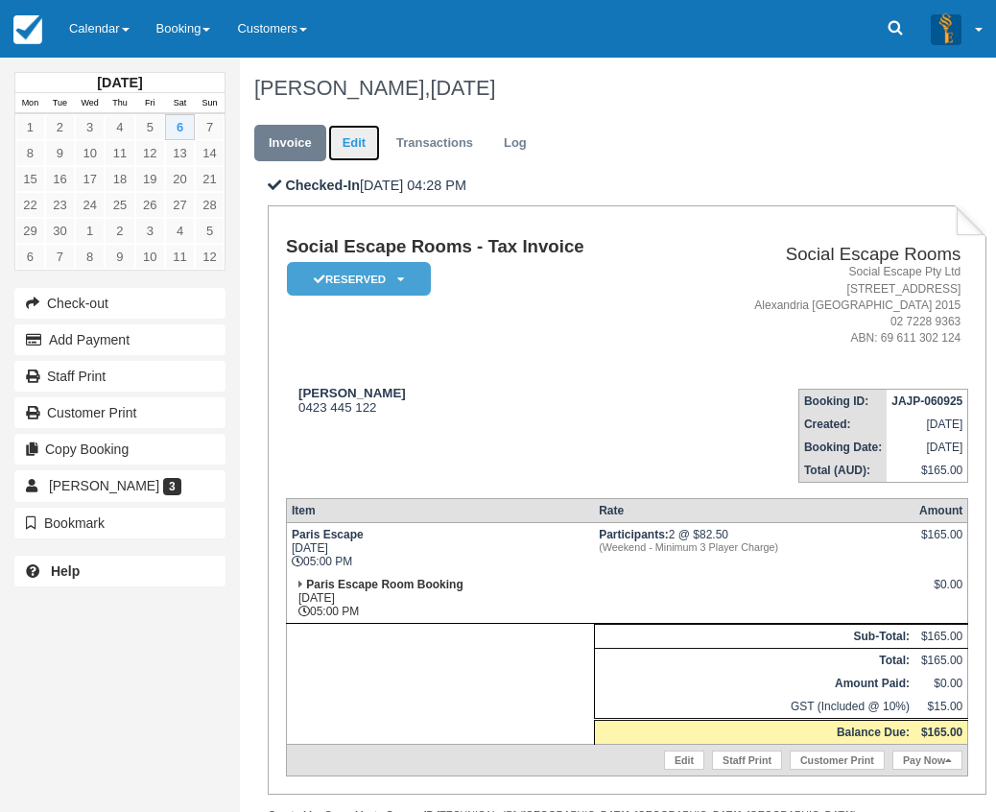
click at [362, 145] on link "Edit" at bounding box center [354, 143] width 52 height 37
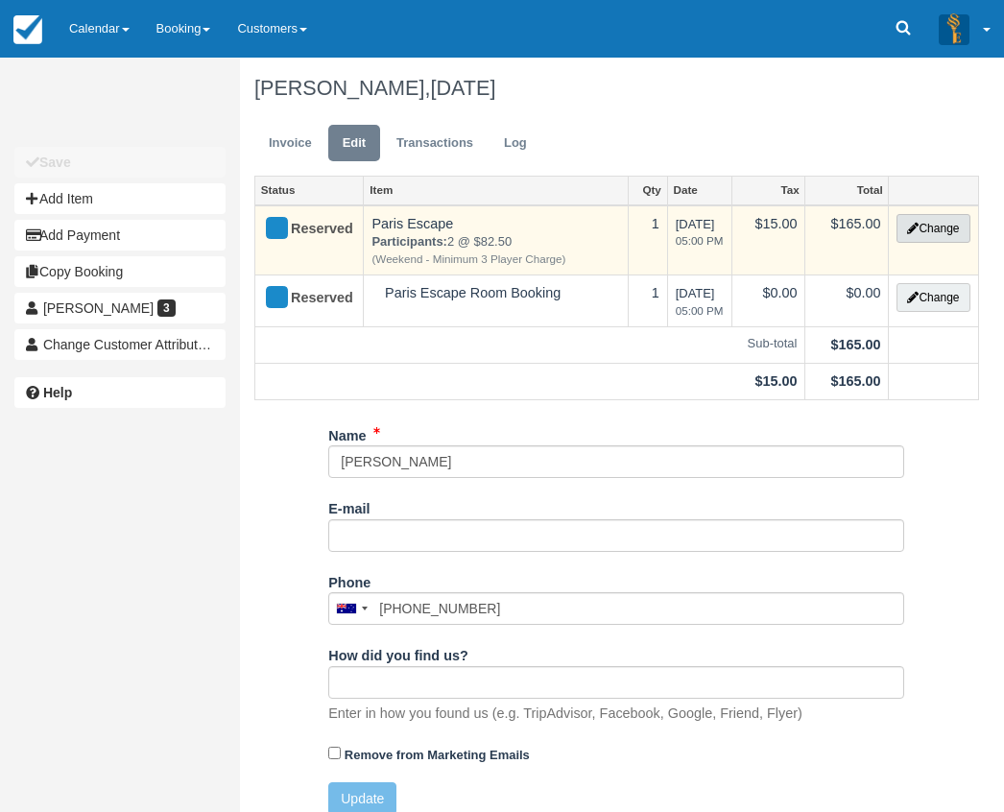
type input "0423 445 122"
click at [938, 227] on button "Change" at bounding box center [932, 228] width 73 height 29
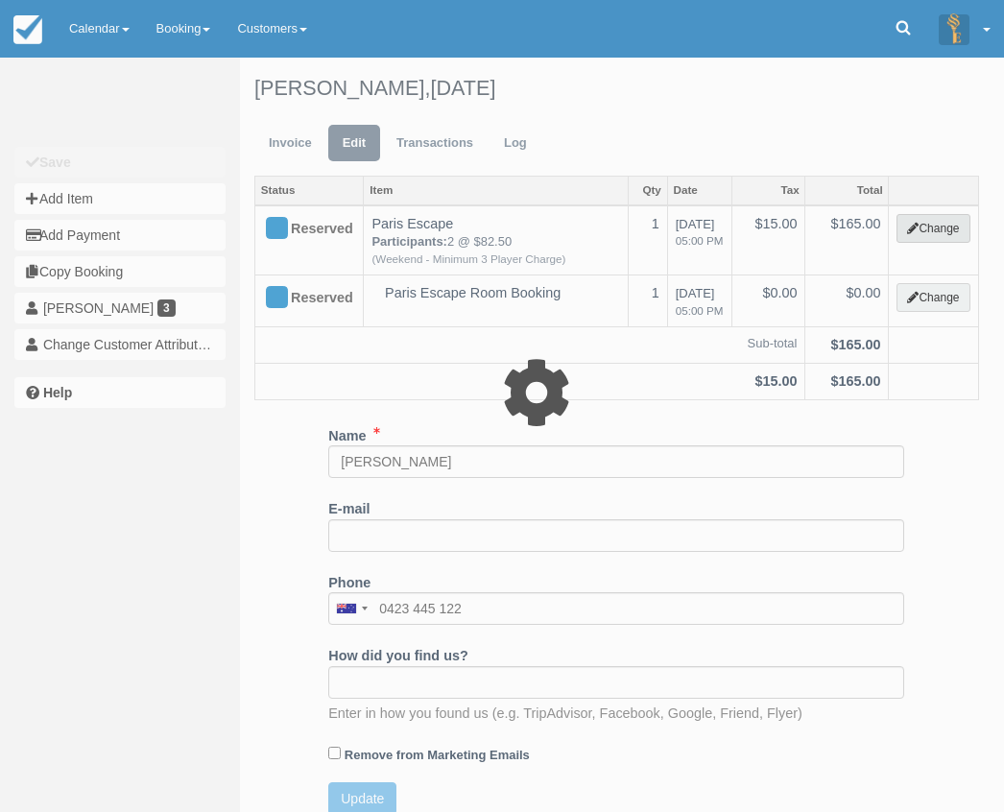
select select "2"
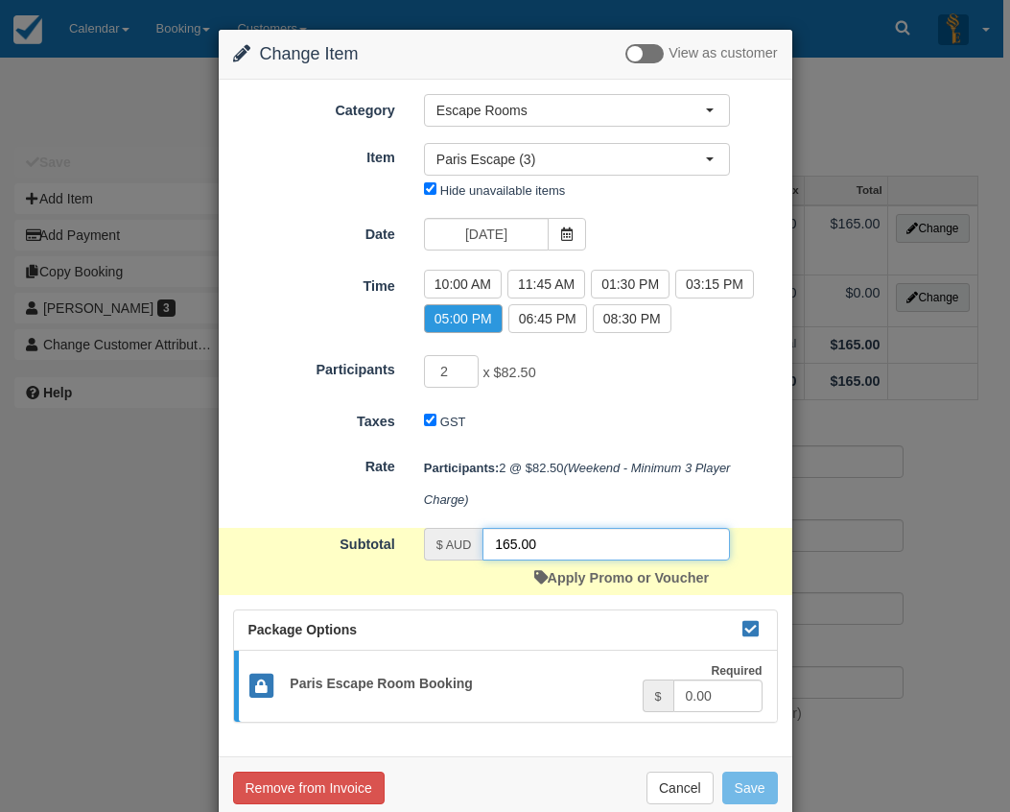
drag, startPoint x: 559, startPoint y: 541, endPoint x: 415, endPoint y: 531, distance: 145.3
click at [415, 531] on div "$ AUD 165.00 Apply Promo or Voucher" at bounding box center [577, 561] width 335 height 67
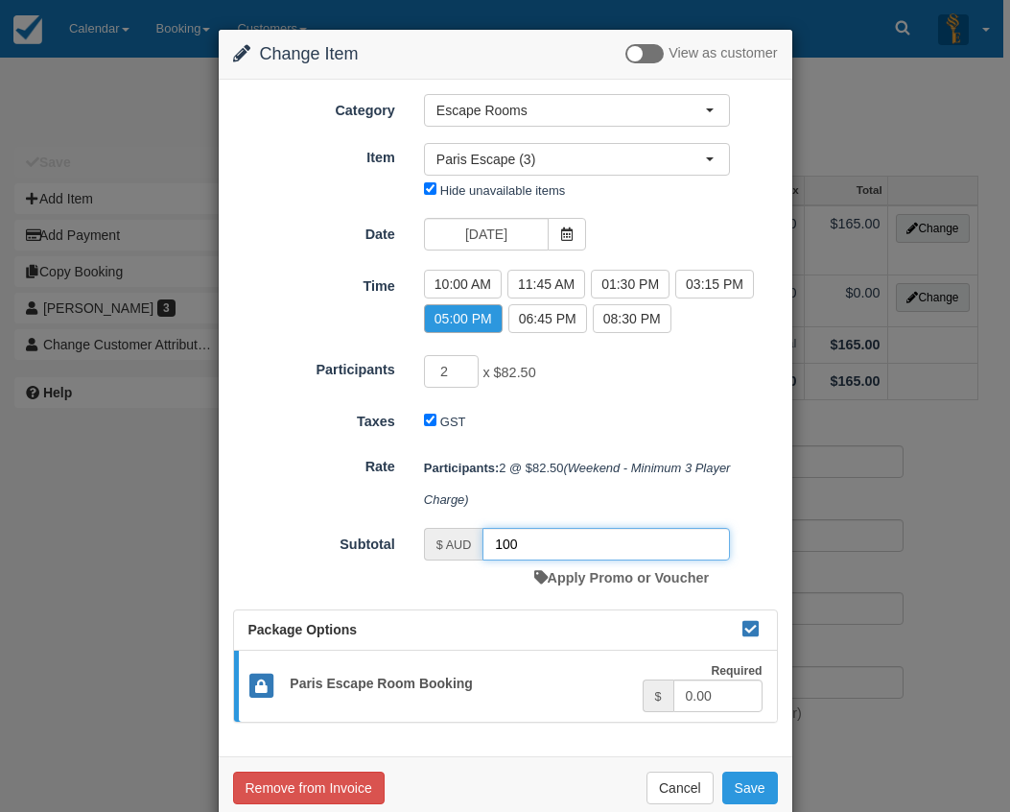
type input "100"
click at [704, 764] on div "Remove from Invoice Cancel Save" at bounding box center [506, 787] width 574 height 62
click at [743, 787] on button "Save" at bounding box center [751, 787] width 56 height 33
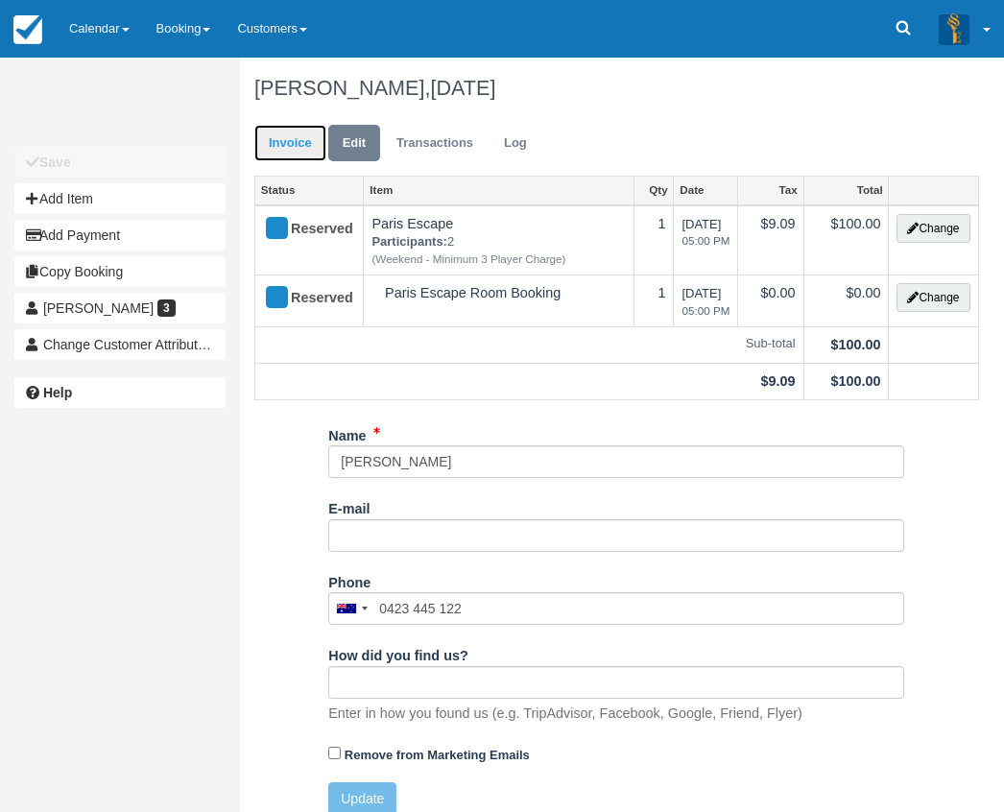
click at [282, 154] on link "Invoice" at bounding box center [290, 143] width 72 height 37
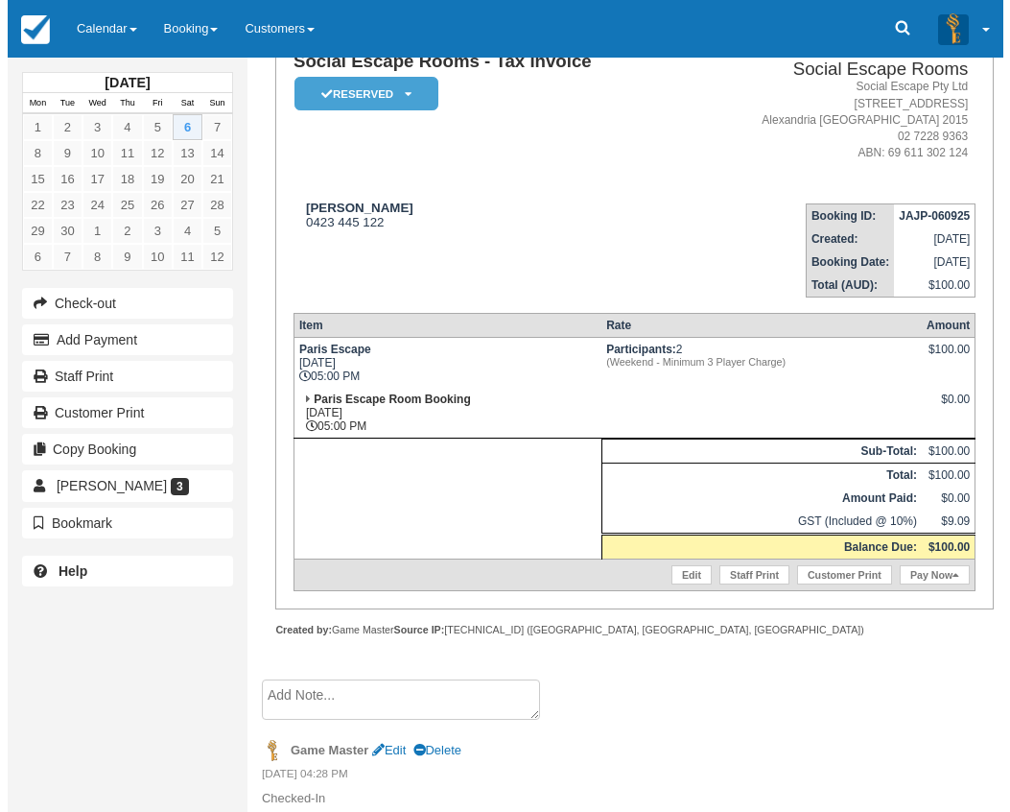
scroll to position [193, 0]
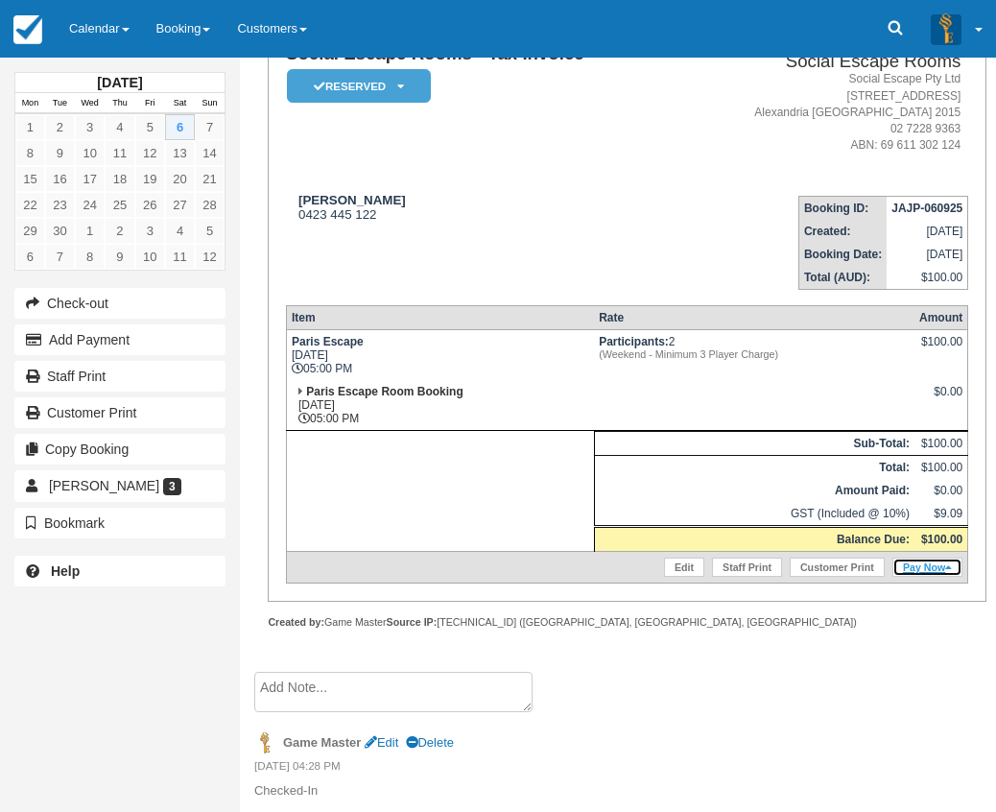
click at [930, 567] on link "Pay Now" at bounding box center [927, 567] width 70 height 19
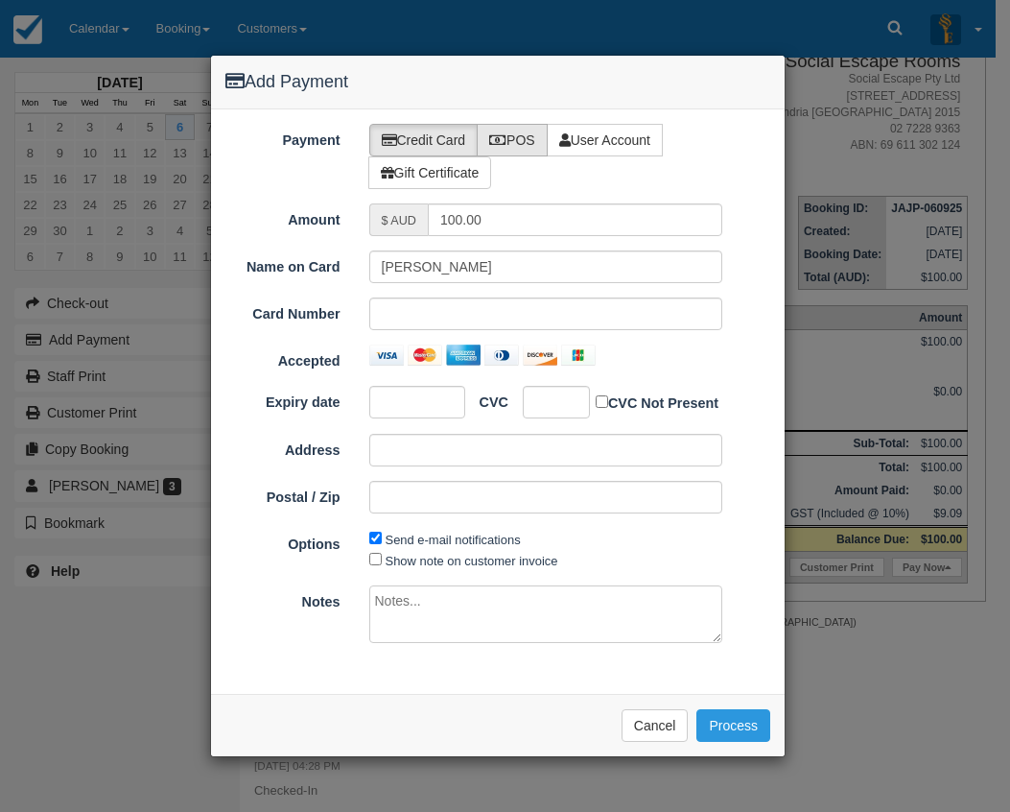
click at [507, 134] on icon at bounding box center [497, 139] width 17 height 13
radio input "true"
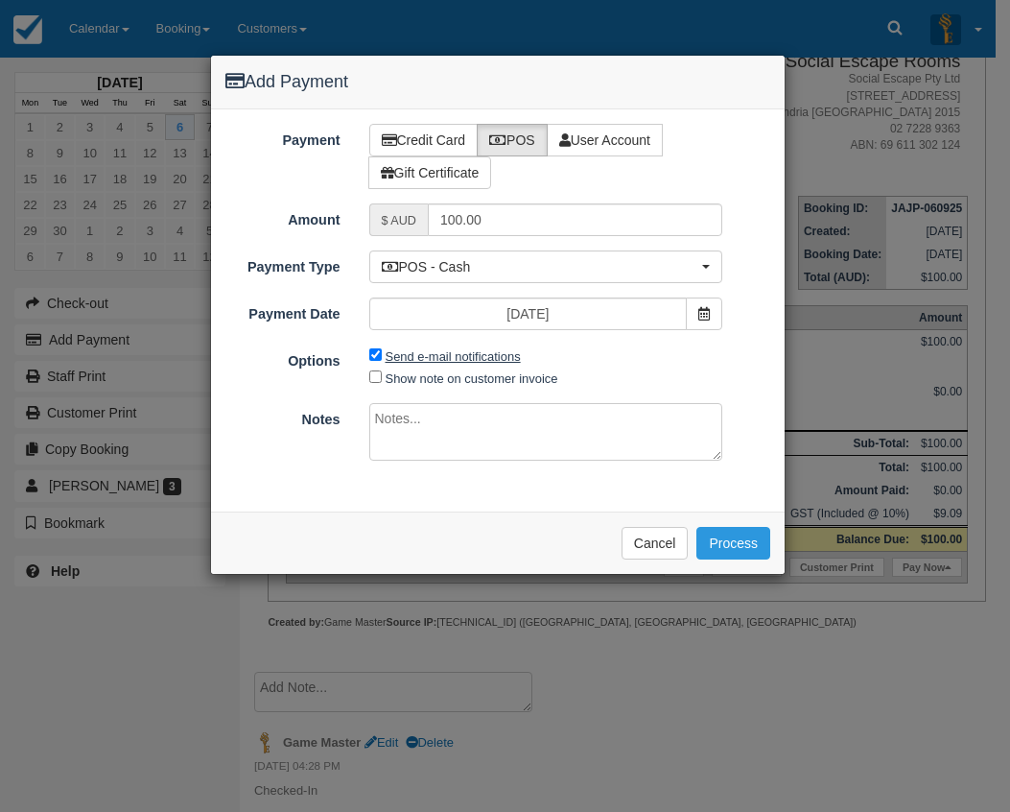
click at [451, 360] on label "Send e-mail notifications" at bounding box center [453, 356] width 135 height 14
click at [382, 360] on input "Send e-mail notifications" at bounding box center [375, 354] width 12 height 12
checkbox input "false"
drag, startPoint x: 501, startPoint y: 220, endPoint x: 401, endPoint y: 210, distance: 100.3
click at [405, 213] on div "$ AUD 100.00" at bounding box center [546, 219] width 354 height 33
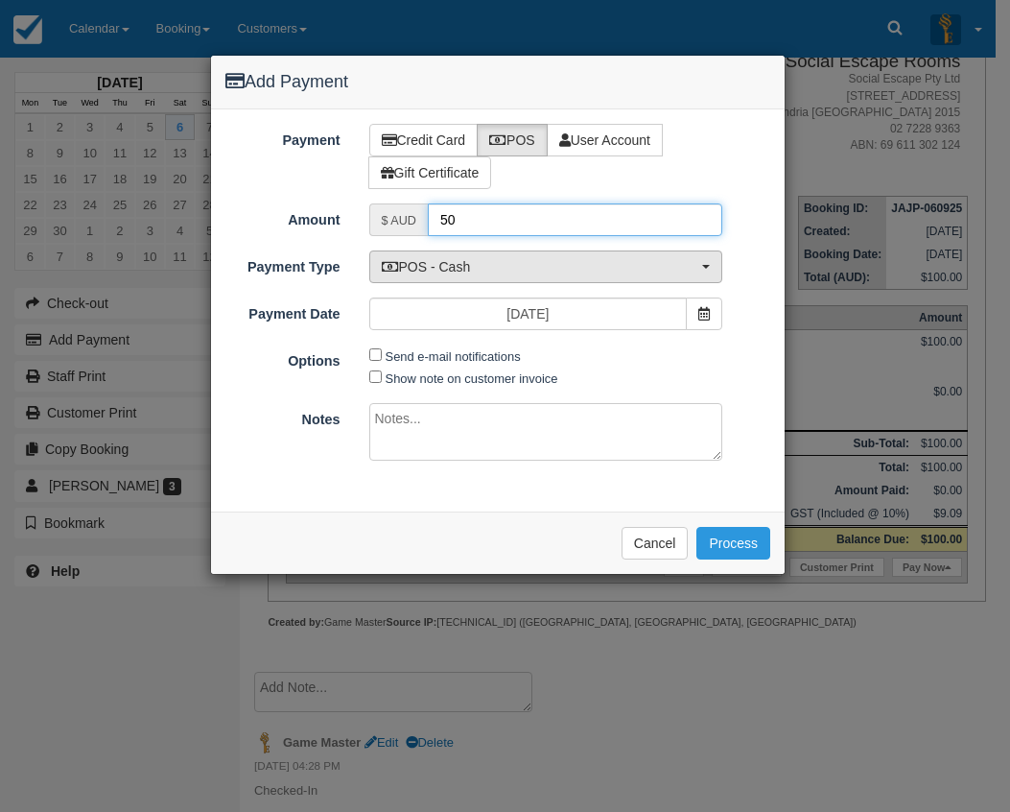
type input "50"
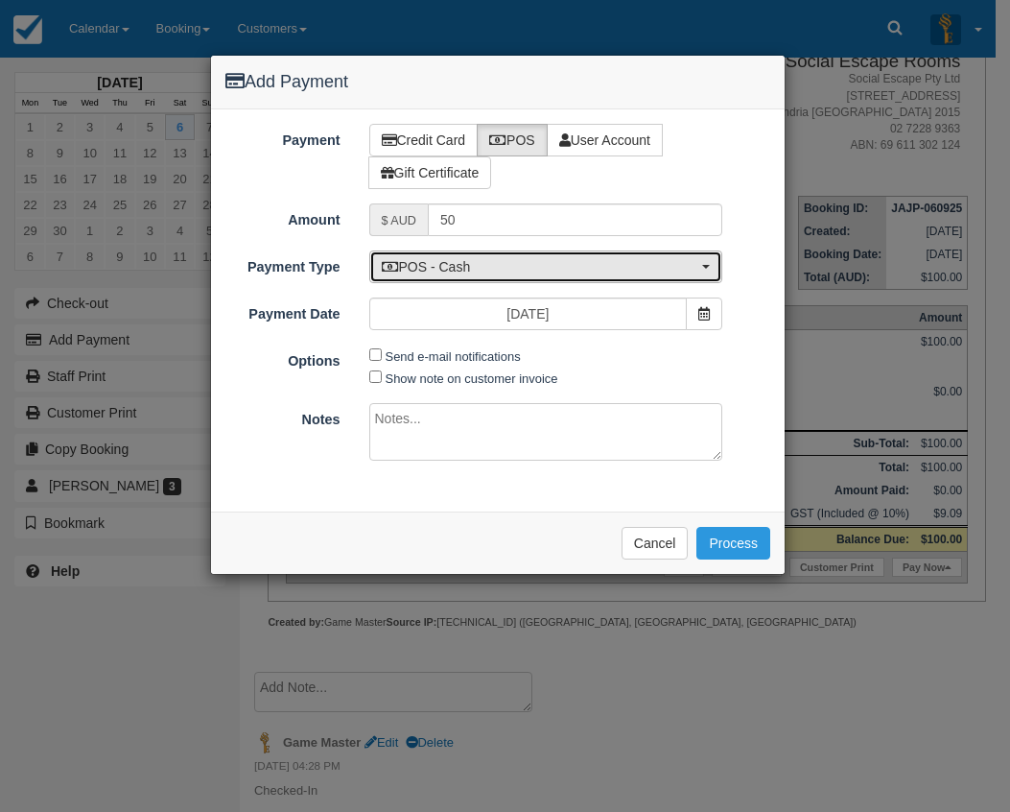
click at [468, 273] on span "POS - Cash" at bounding box center [540, 266] width 317 height 19
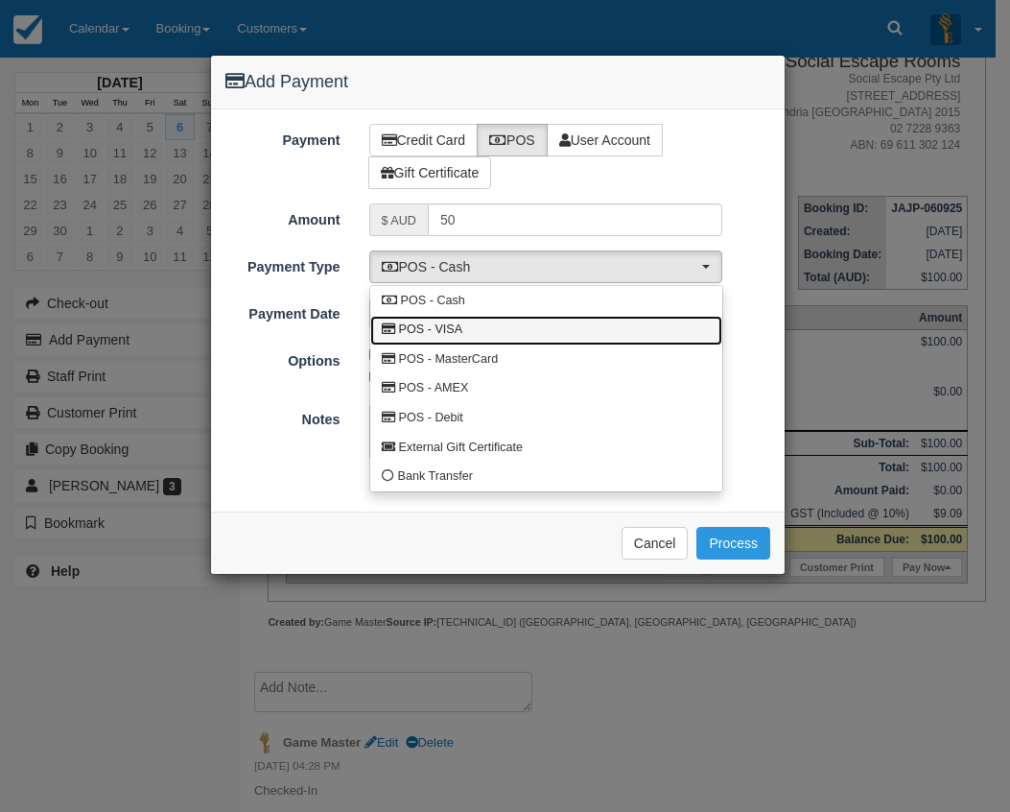
click at [479, 322] on link "POS - VISA" at bounding box center [546, 331] width 352 height 30
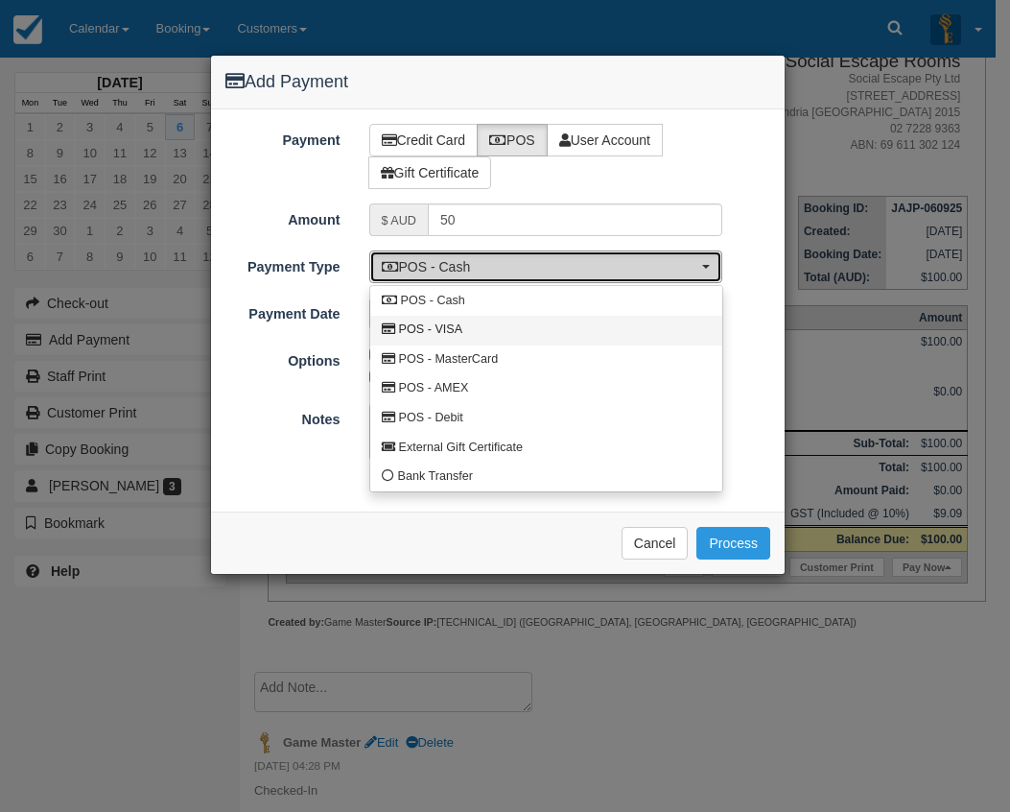
select select "VISA"
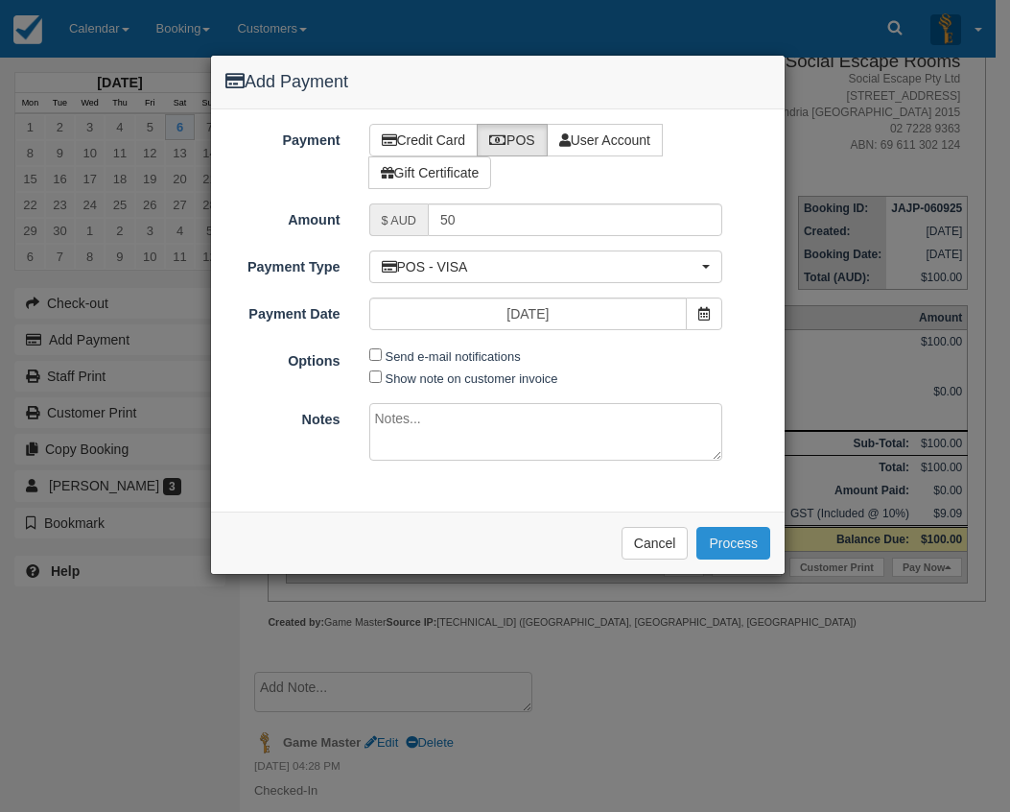
click at [723, 538] on button "Process" at bounding box center [734, 543] width 74 height 33
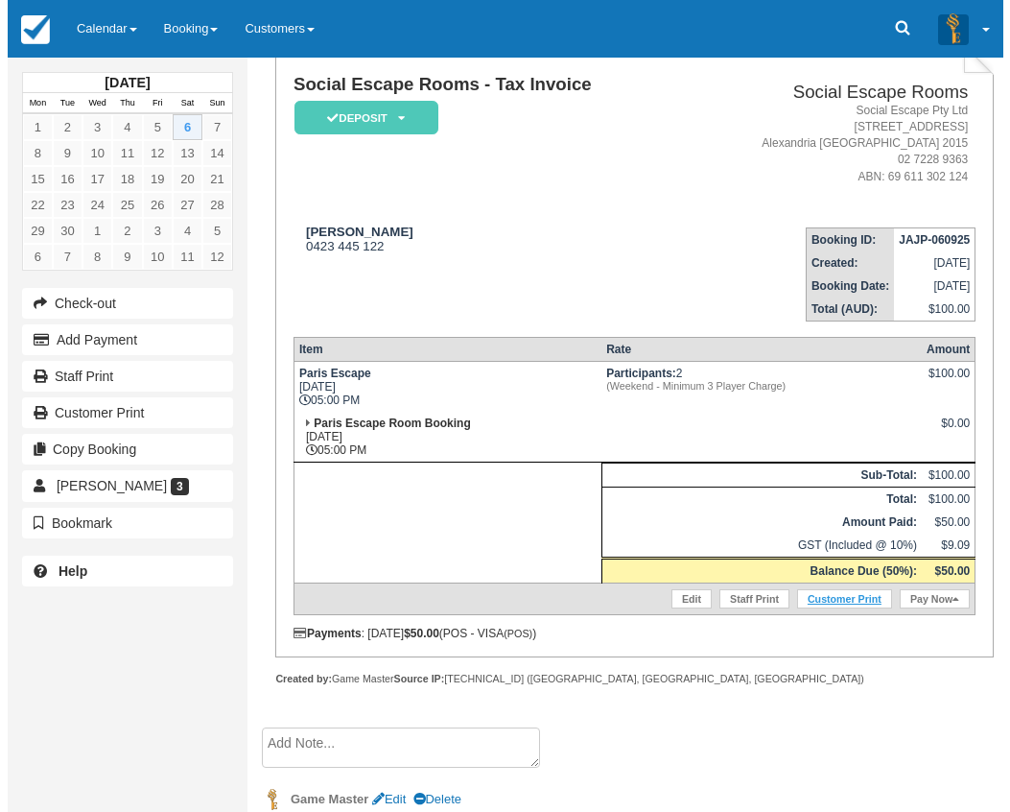
scroll to position [288, 0]
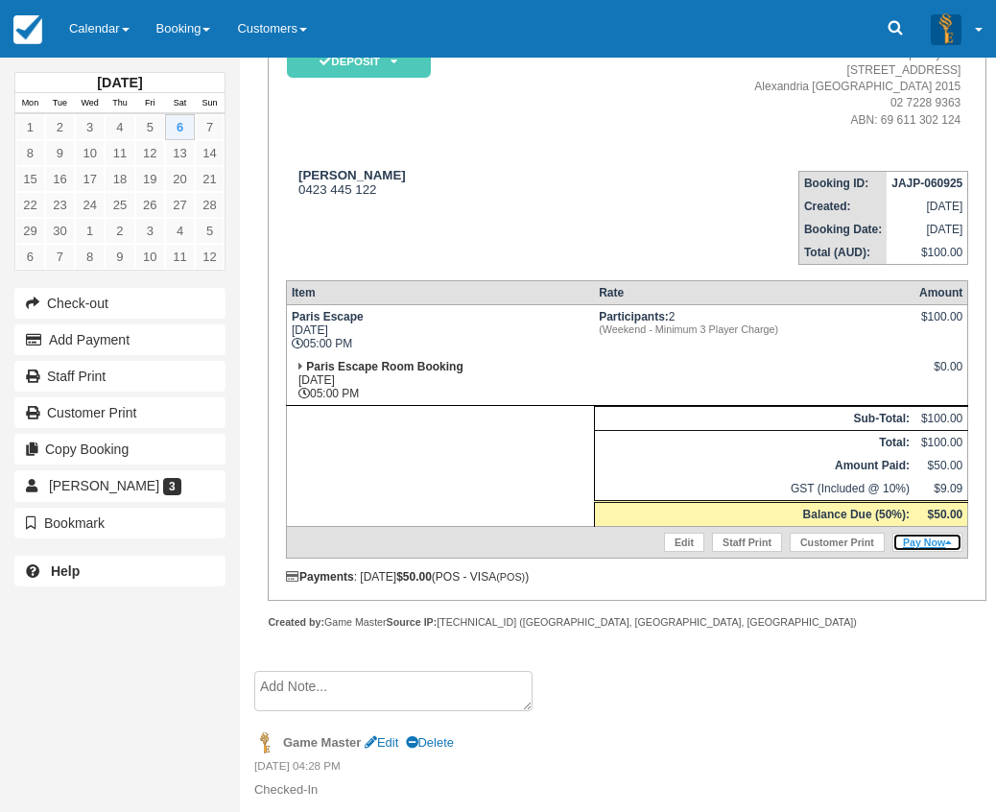
click at [924, 536] on link "Pay Now" at bounding box center [927, 542] width 70 height 19
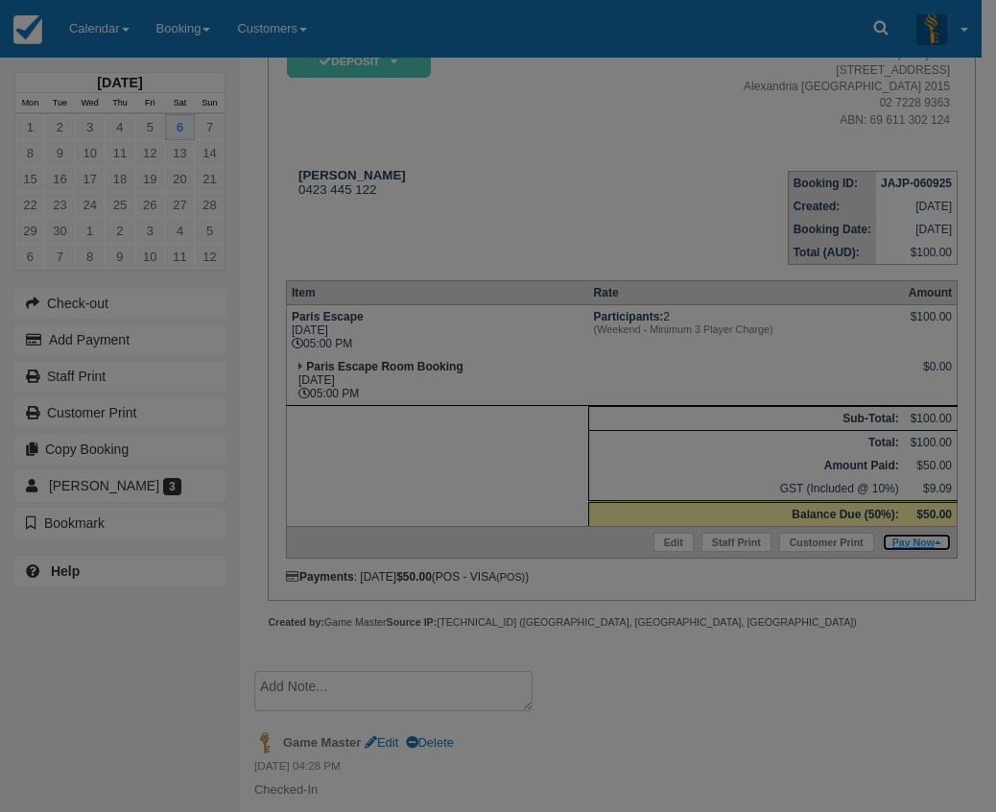
type input "06/09/2025"
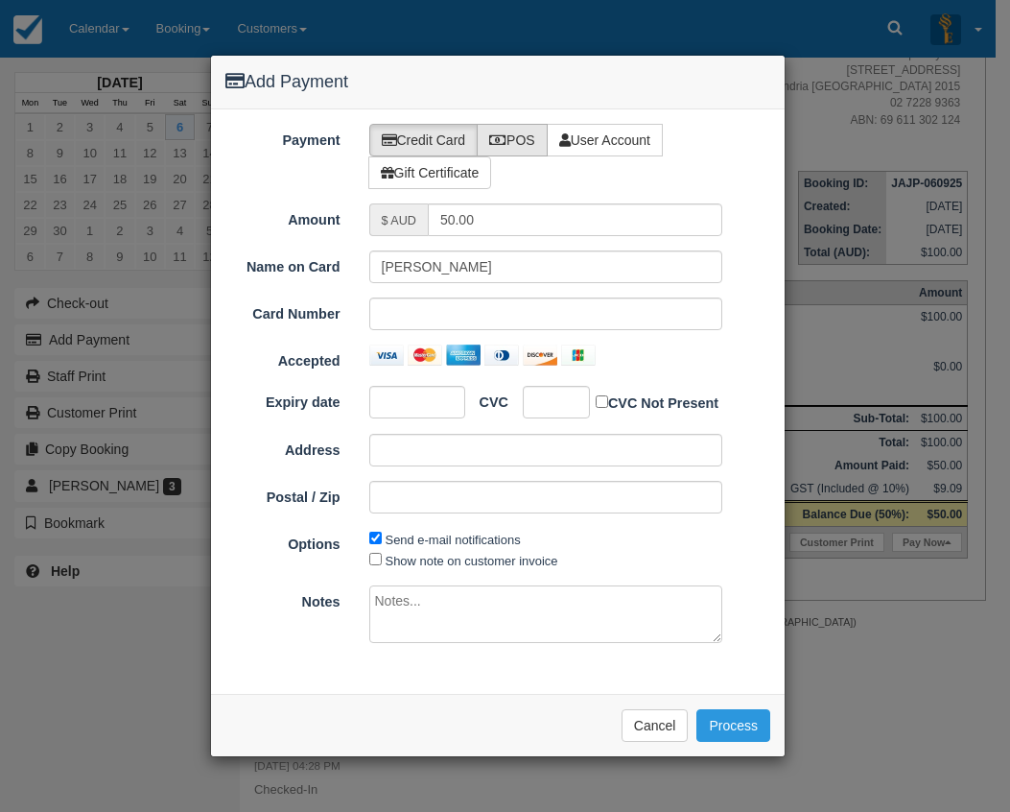
click at [510, 147] on label "POS" at bounding box center [512, 140] width 71 height 33
radio input "true"
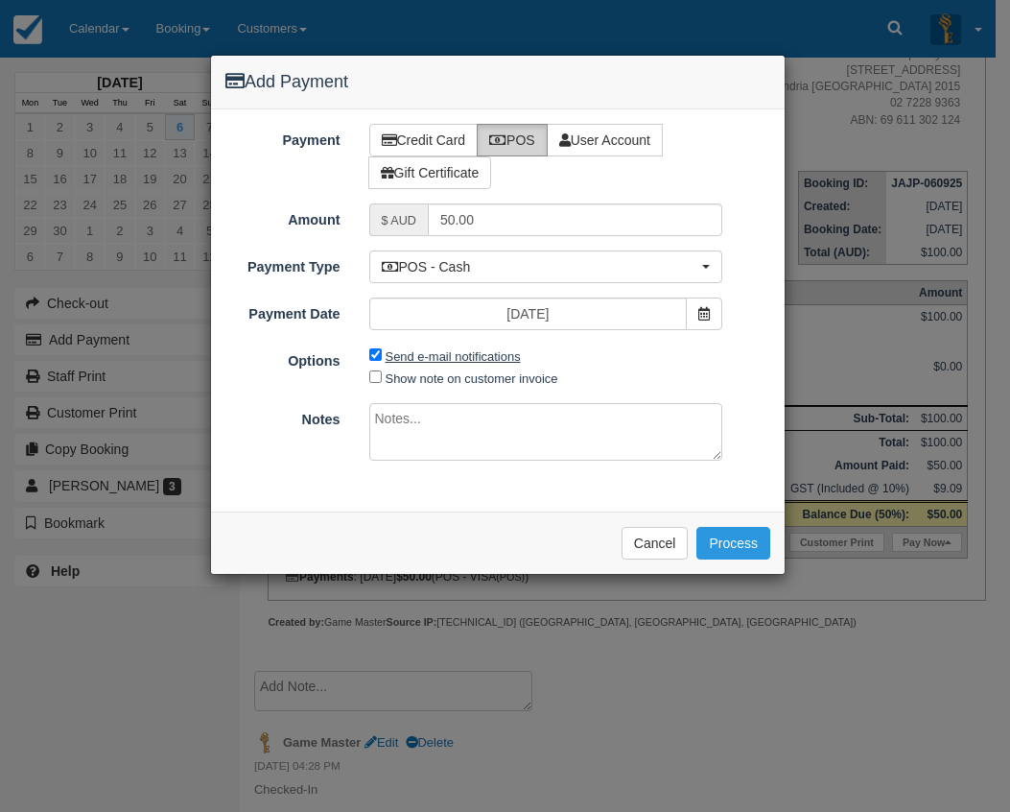
click at [463, 354] on label "Send e-mail notifications" at bounding box center [453, 356] width 135 height 14
click at [382, 354] on input "Send e-mail notifications" at bounding box center [375, 354] width 12 height 12
checkbox input "false"
click at [728, 542] on button "Process" at bounding box center [734, 543] width 74 height 33
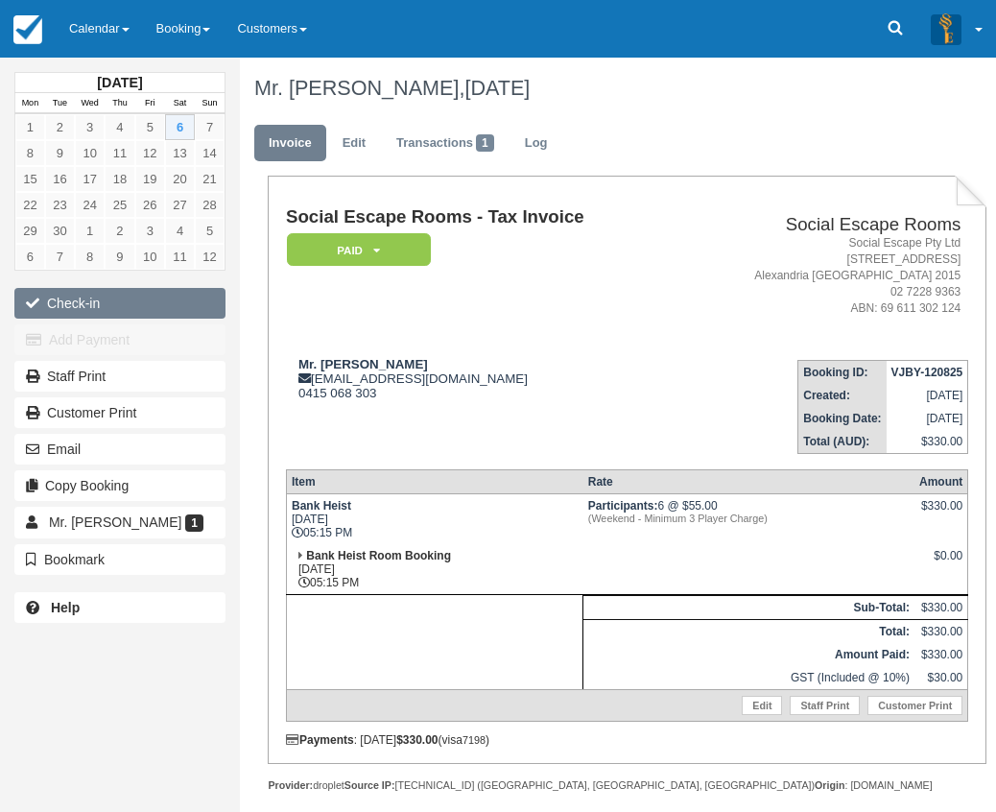
click at [154, 306] on button "Check-in" at bounding box center [119, 303] width 211 height 31
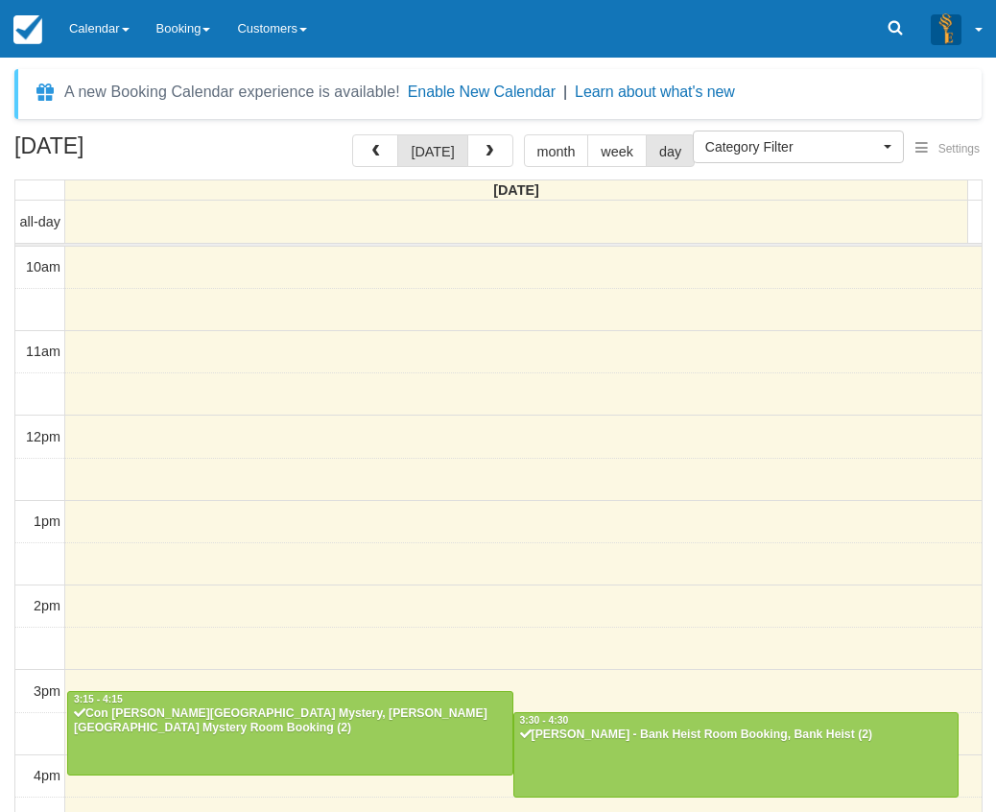
select select
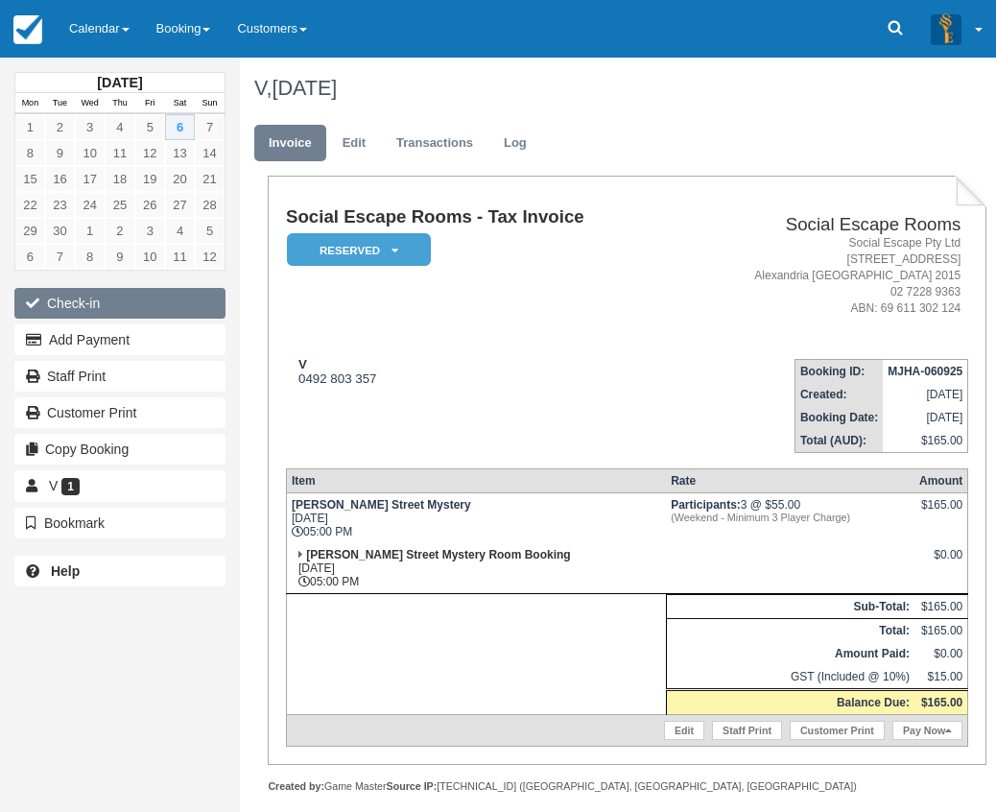
click at [91, 301] on button "Check-in" at bounding box center [119, 303] width 211 height 31
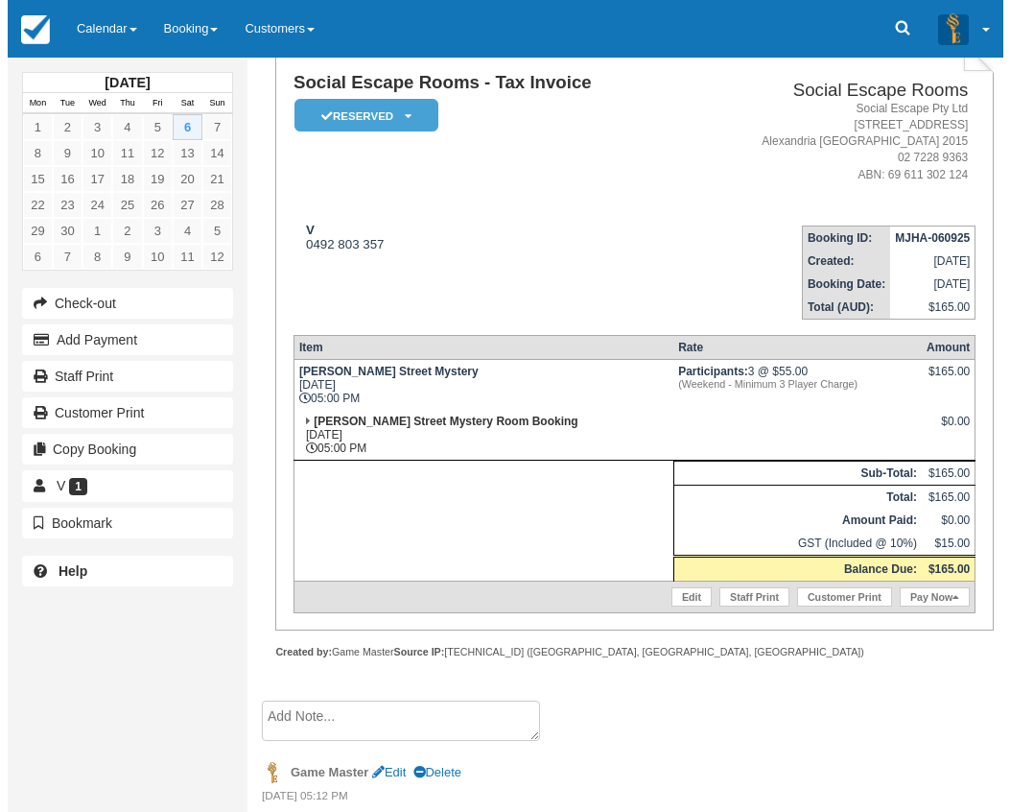
scroll to position [263, 0]
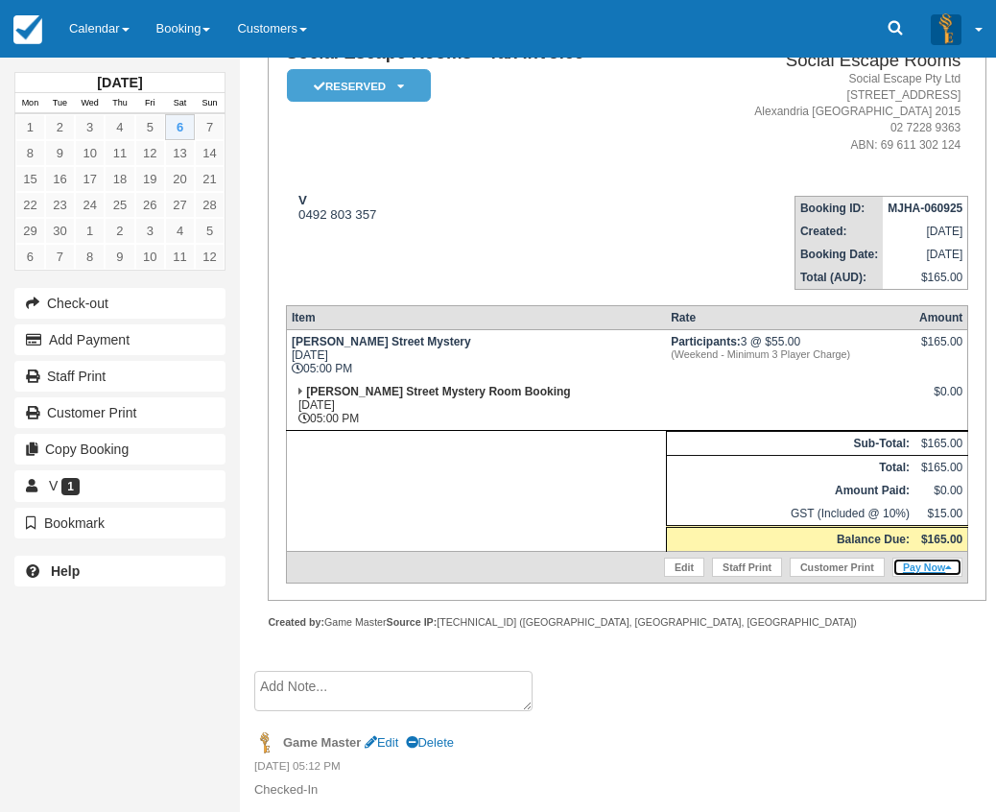
click at [924, 566] on link "Pay Now" at bounding box center [927, 567] width 70 height 19
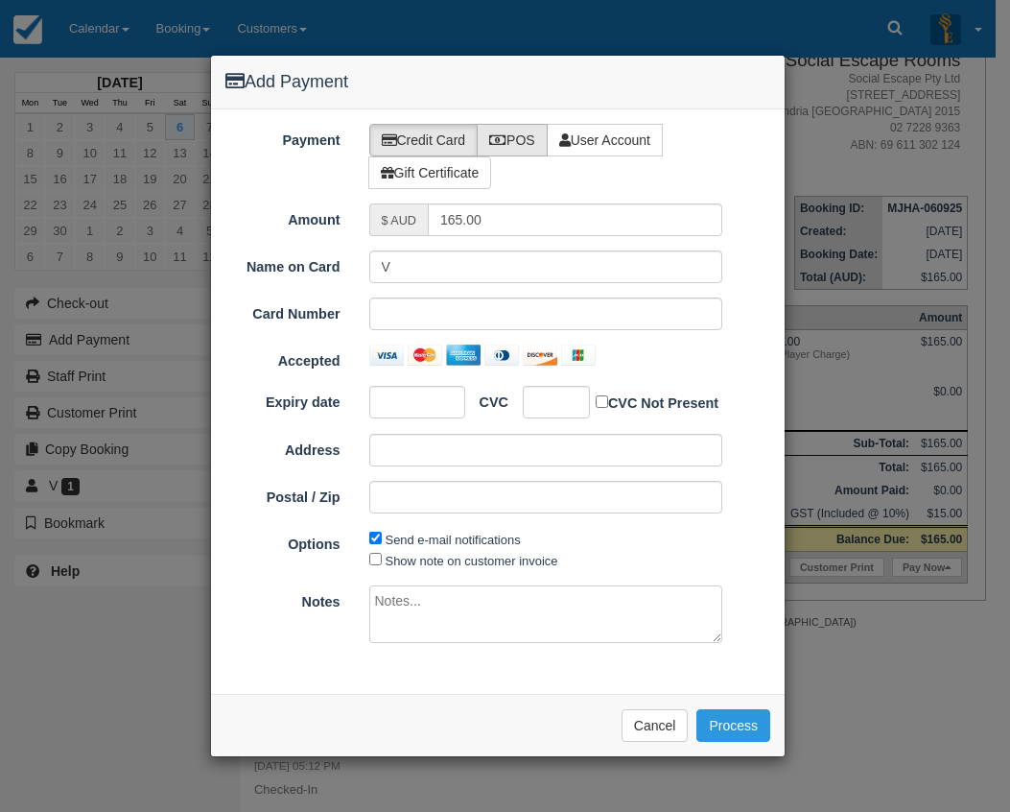
click at [520, 140] on label "POS" at bounding box center [512, 140] width 71 height 33
radio input "true"
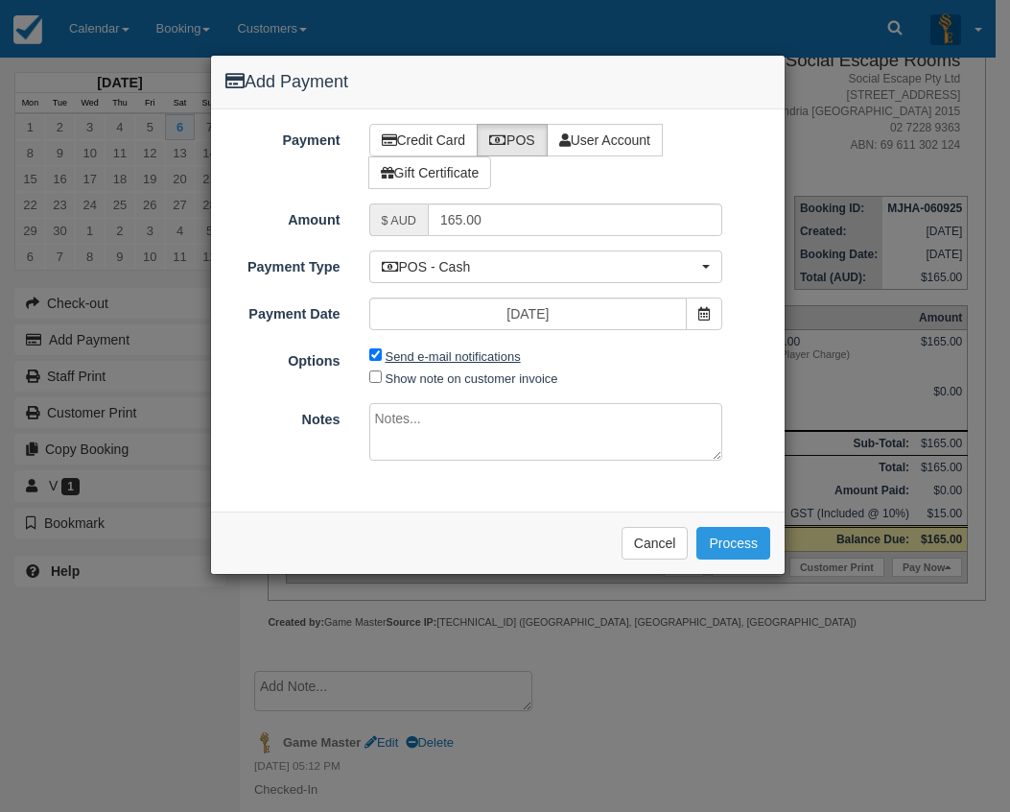
click at [420, 361] on label "Send e-mail notifications" at bounding box center [453, 356] width 135 height 14
click at [382, 361] on input "Send e-mail notifications" at bounding box center [375, 354] width 12 height 12
checkbox input "false"
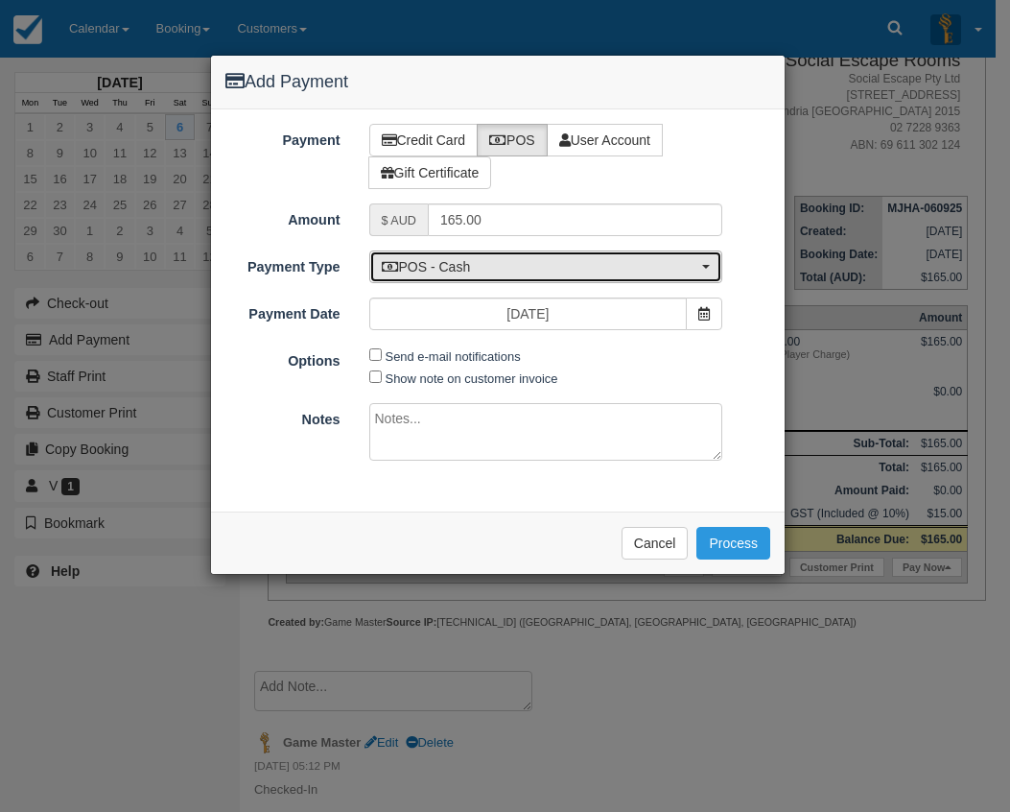
click at [460, 255] on button "POS - Cash" at bounding box center [546, 266] width 354 height 33
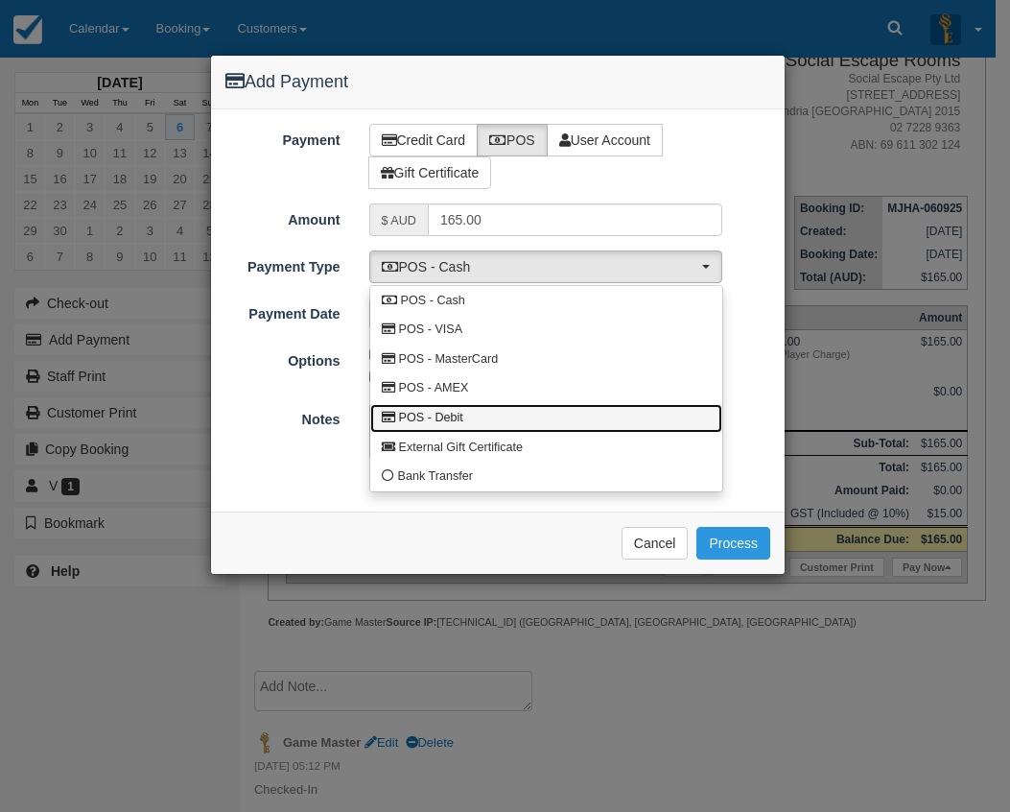
click at [472, 414] on link "POS - Debit" at bounding box center [546, 419] width 352 height 30
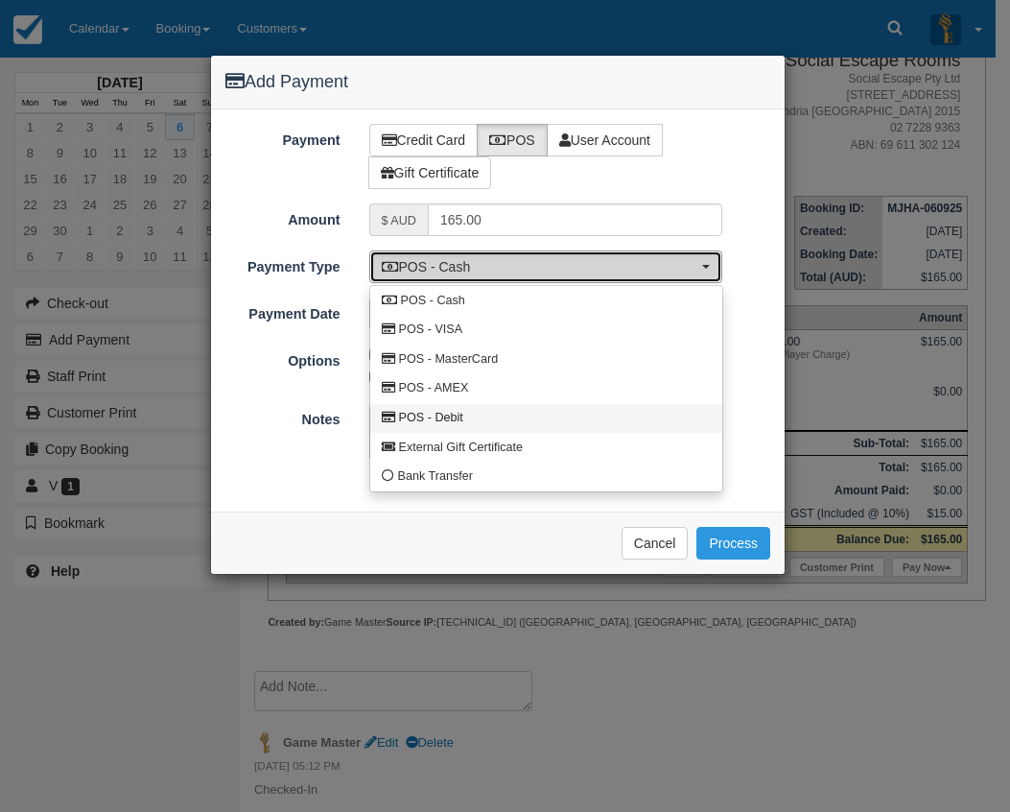
select select "DEBIT"
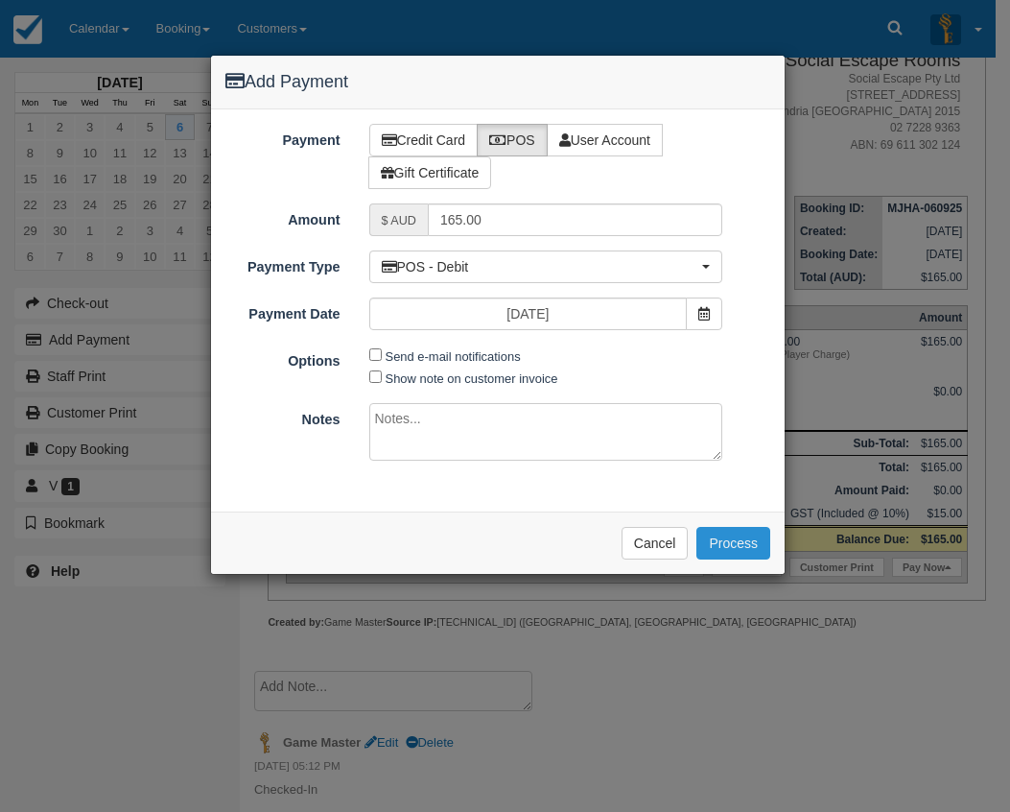
click at [726, 544] on button "Process" at bounding box center [734, 543] width 74 height 33
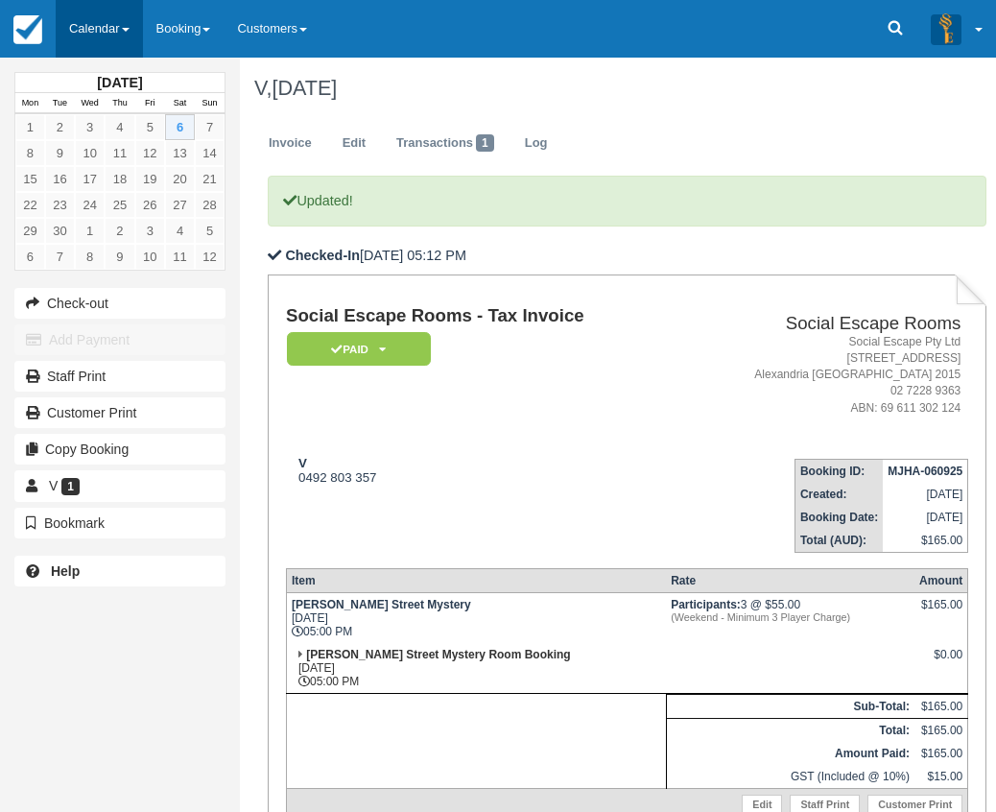
click at [120, 36] on link "Calendar" at bounding box center [99, 29] width 87 height 58
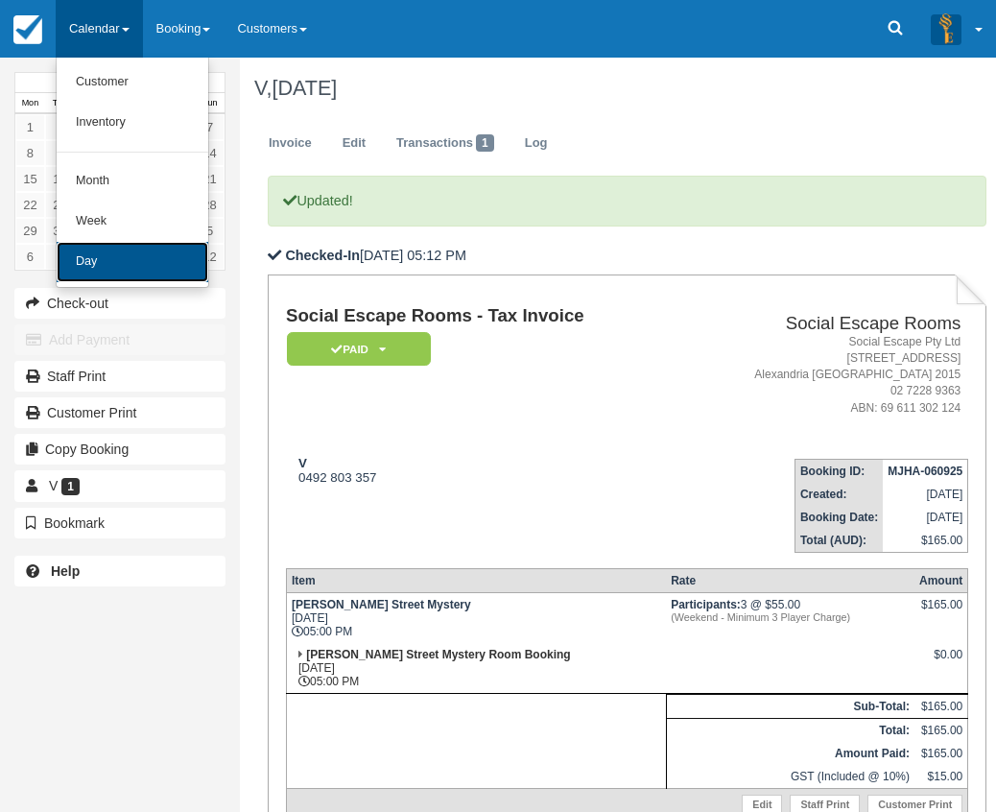
click at [108, 262] on link "Day" at bounding box center [133, 262] width 152 height 40
